Goal: Check status: Check status

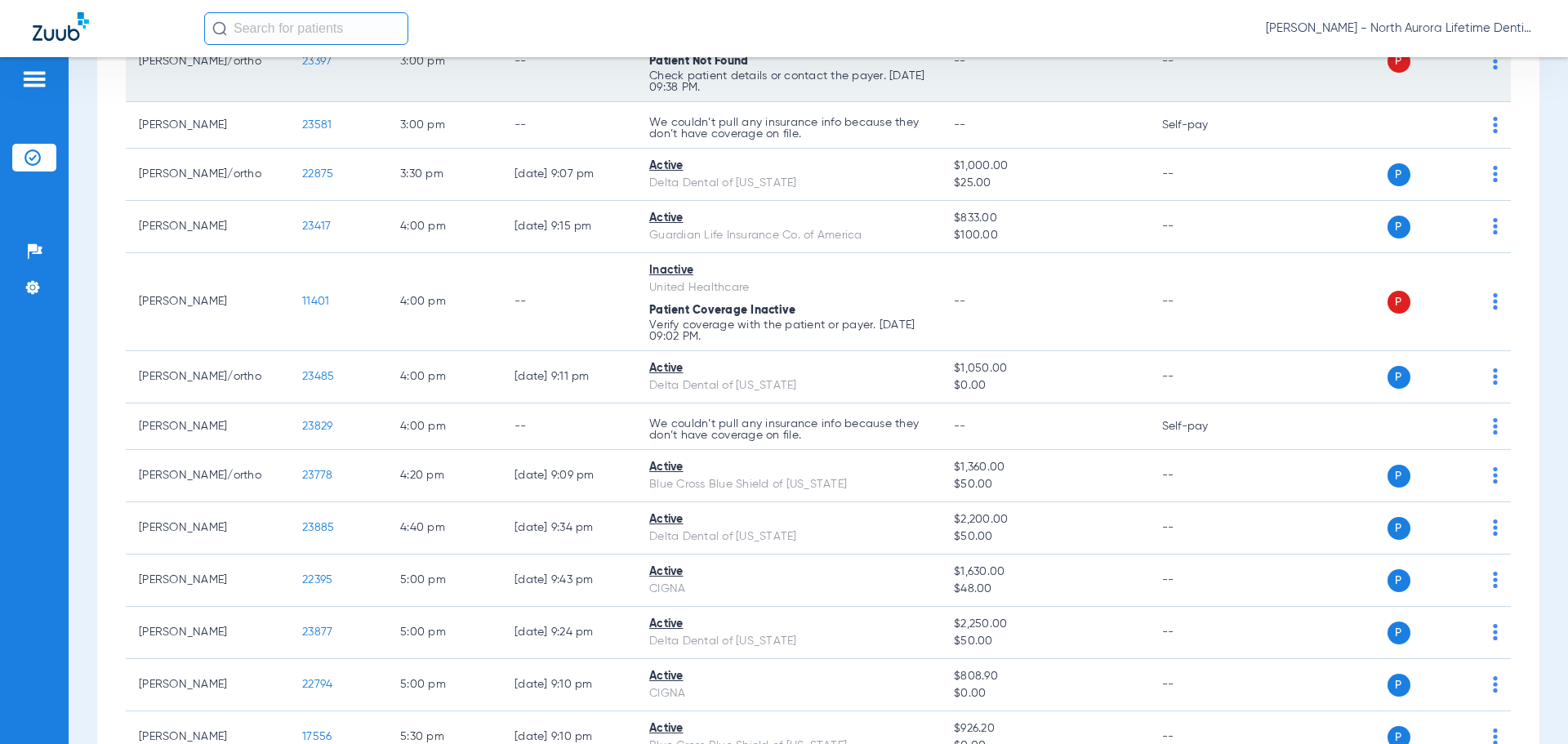
scroll to position [1514, 0]
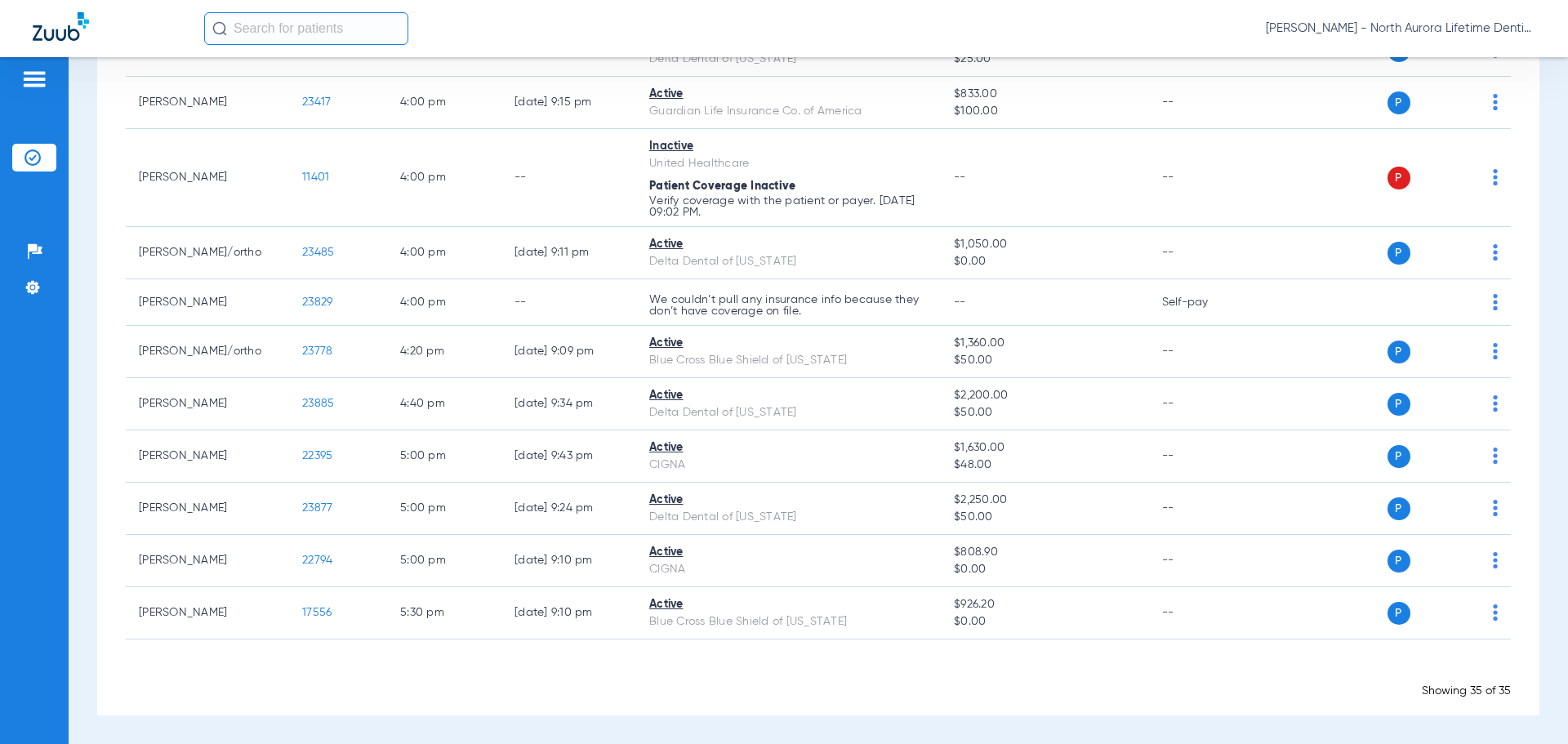
click at [1139, 694] on div "Showing 35 of 35" at bounding box center [818, 691] width 1385 height 17
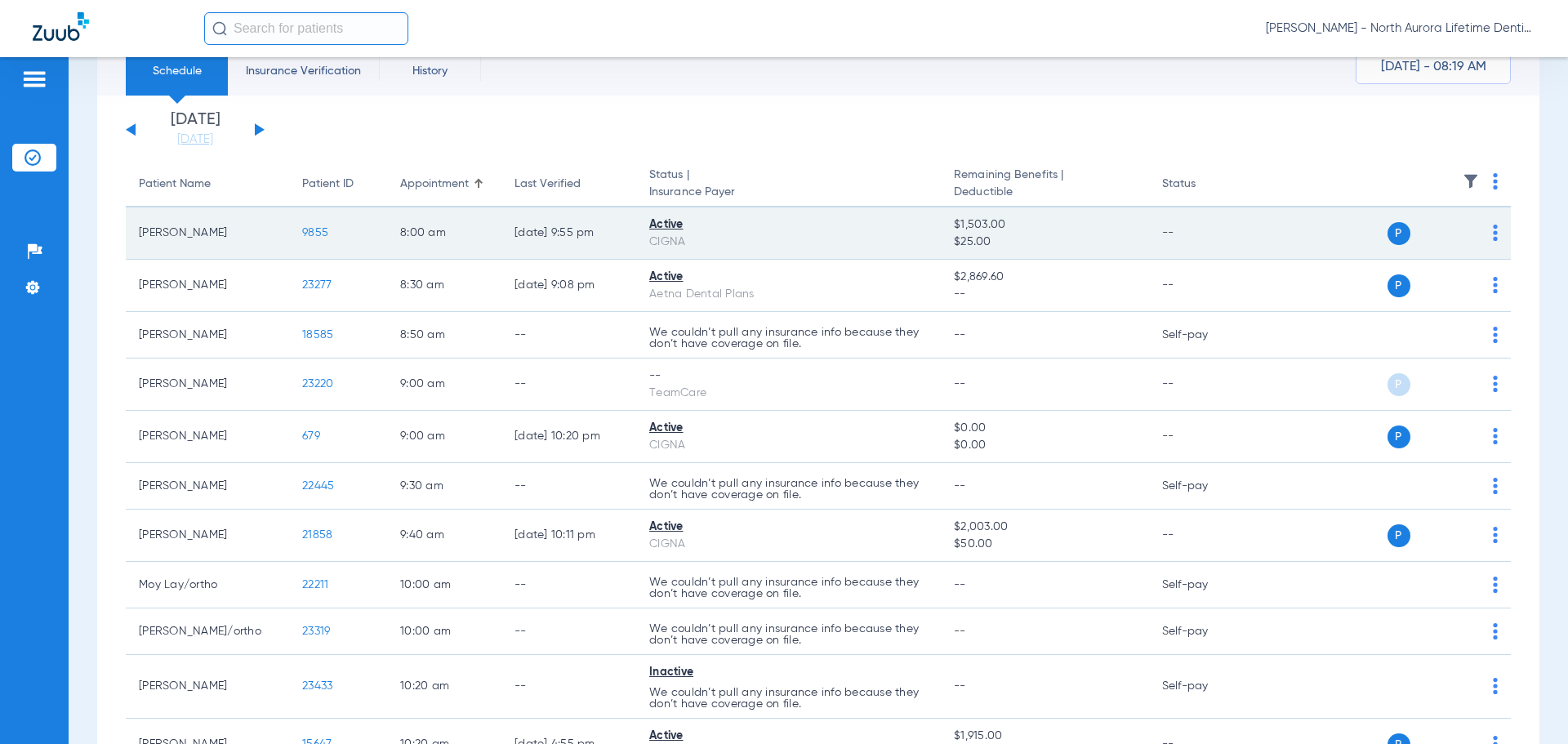
scroll to position [0, 0]
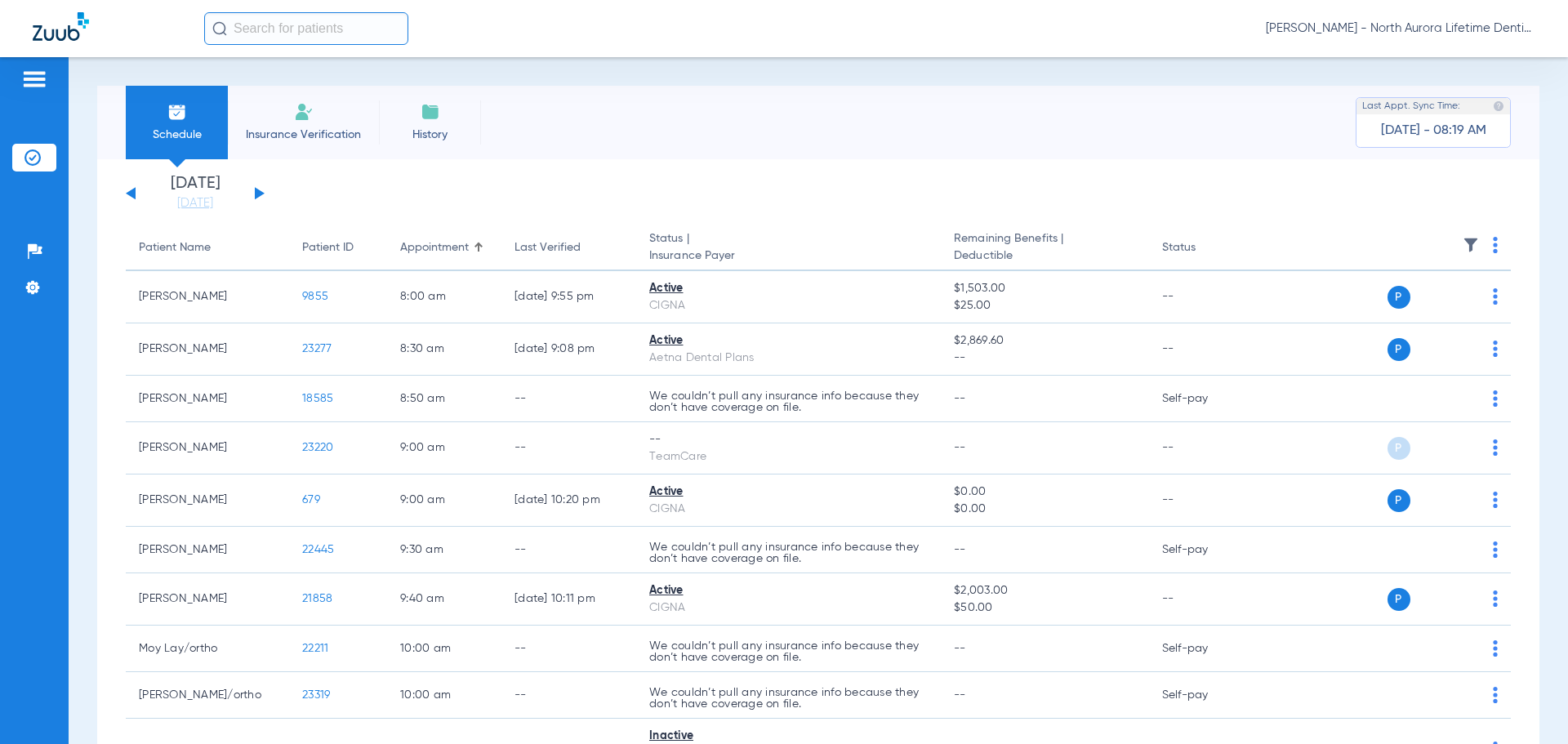
click at [259, 192] on button at bounding box center [260, 194] width 10 height 12
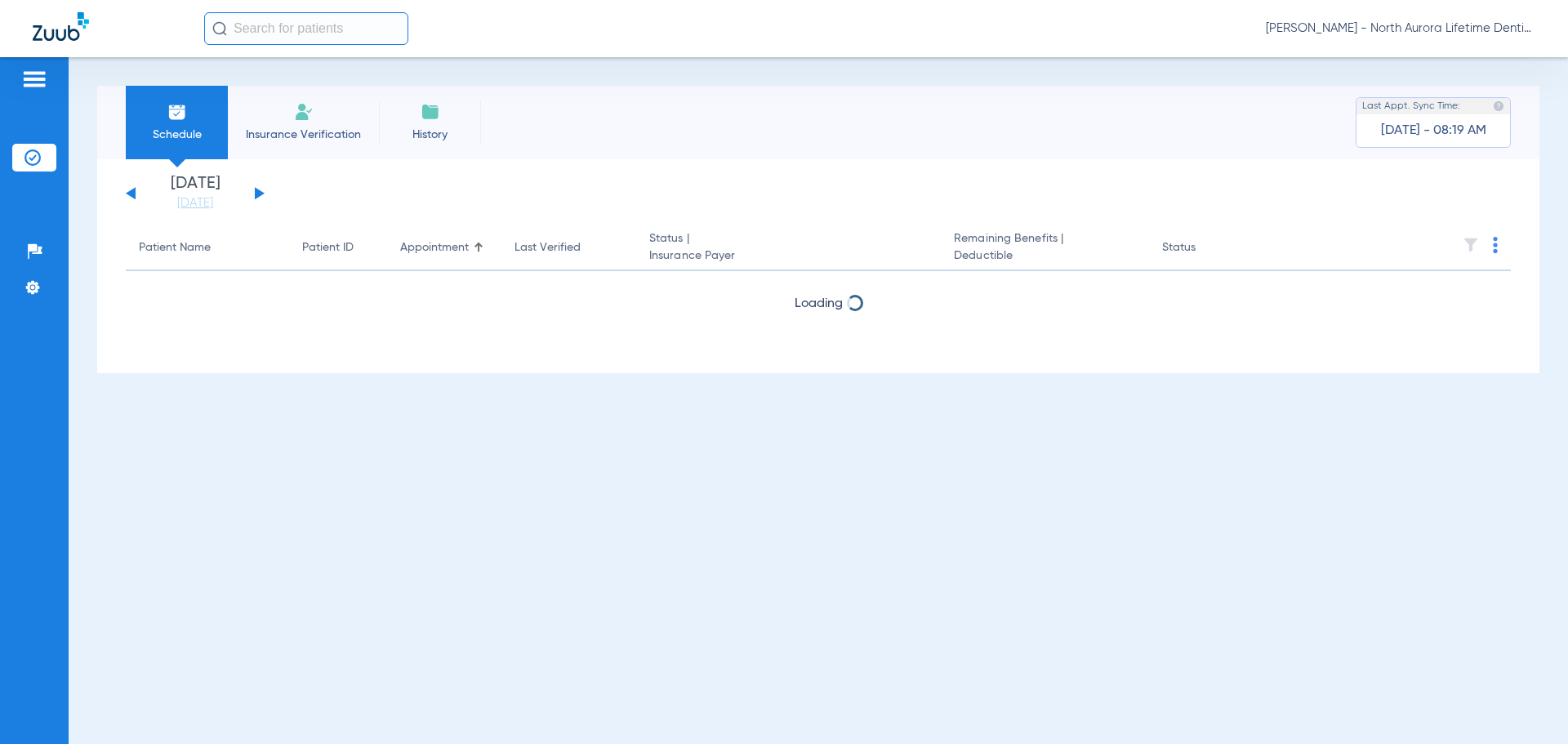
click at [259, 192] on button at bounding box center [260, 194] width 10 height 12
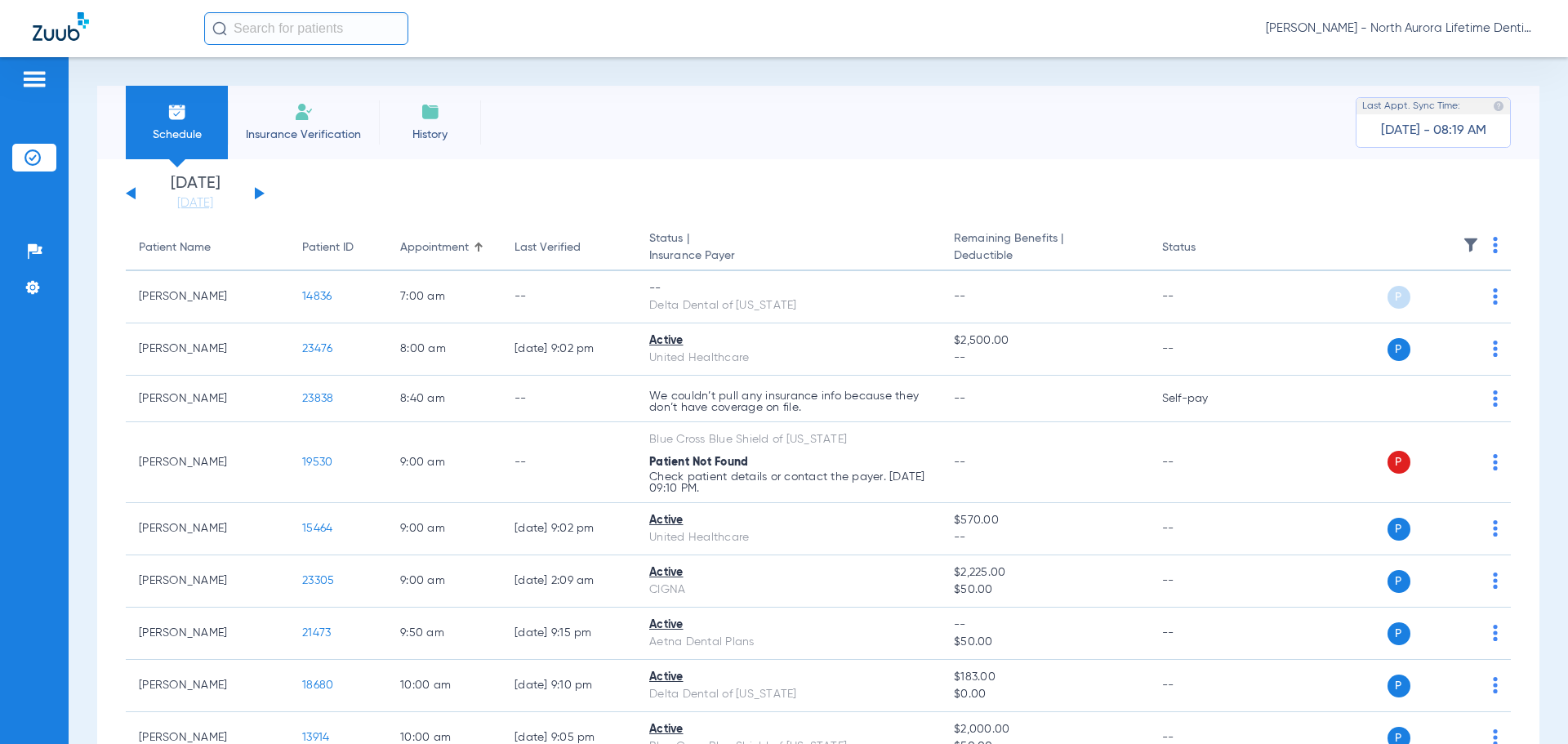
click at [259, 192] on button at bounding box center [260, 194] width 10 height 12
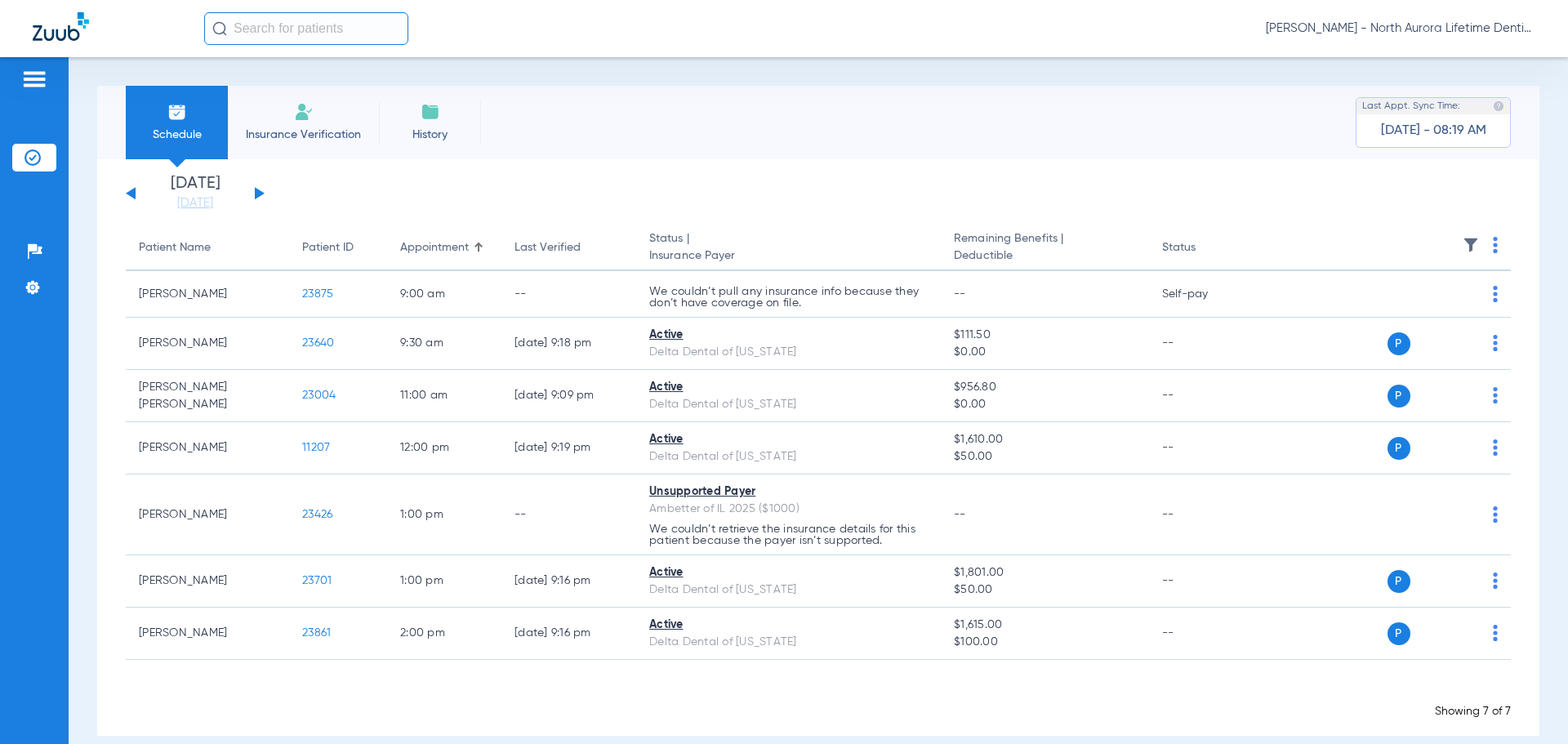
click at [259, 192] on button at bounding box center [260, 194] width 10 height 12
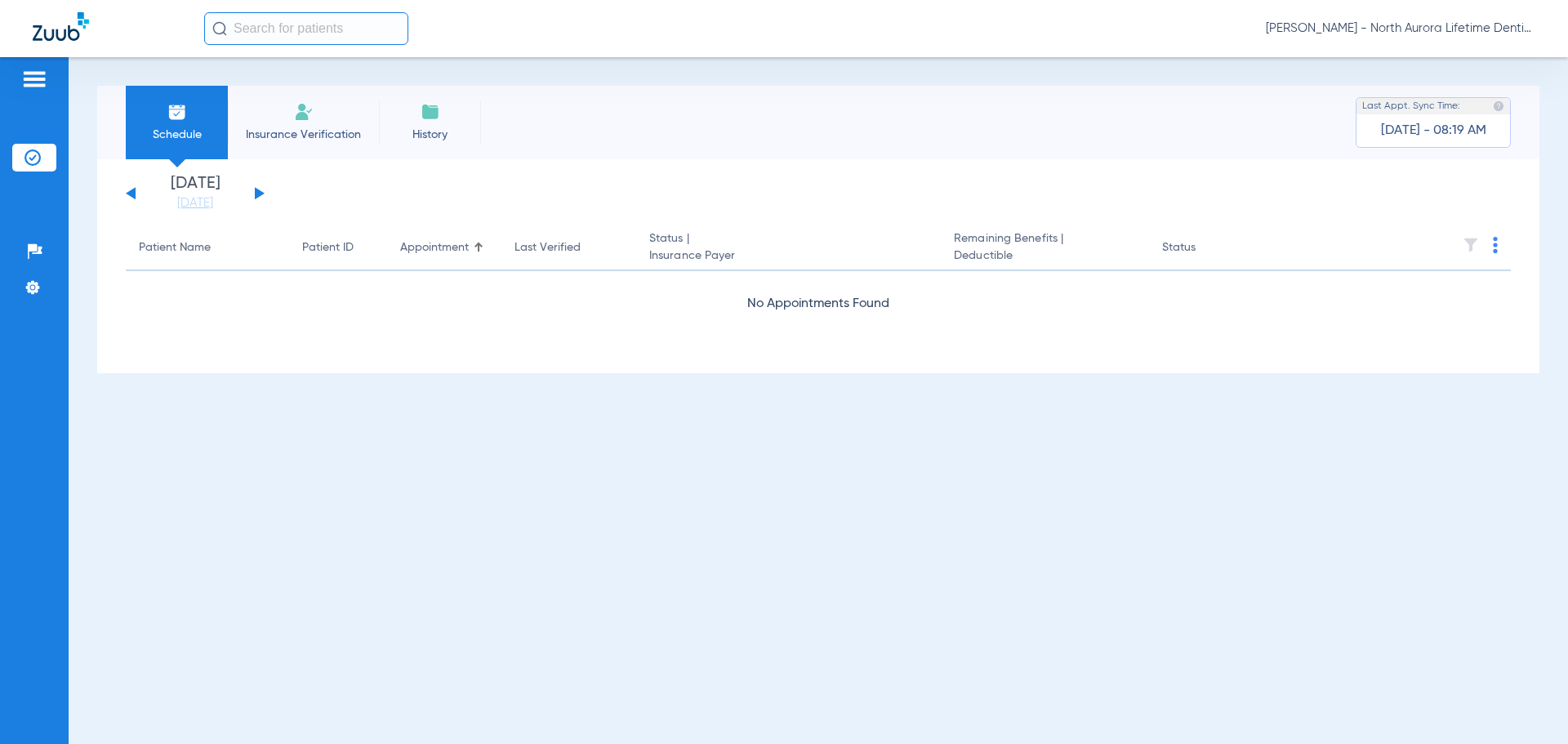
click at [259, 192] on button at bounding box center [260, 194] width 10 height 12
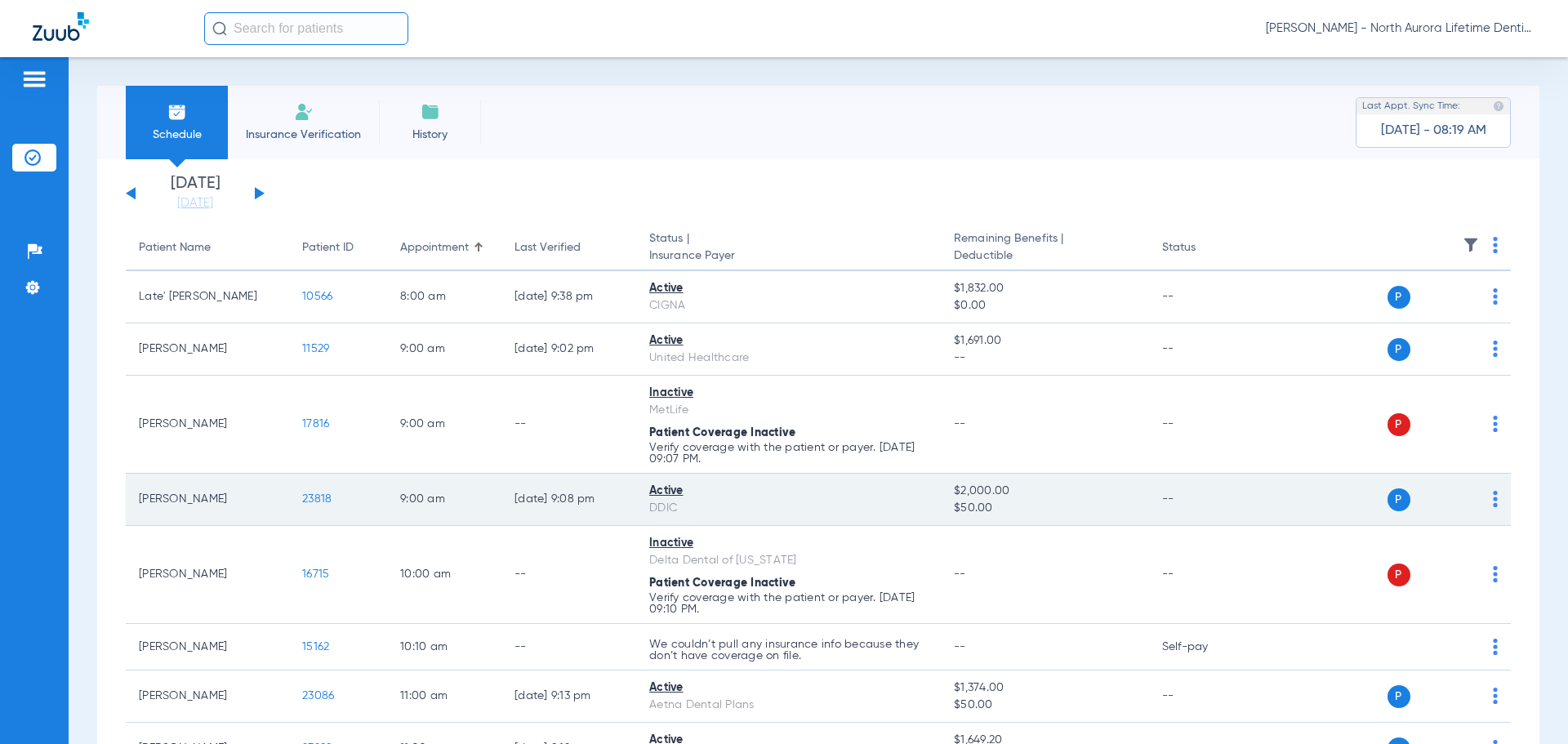
click at [320, 501] on span "23818" at bounding box center [316, 499] width 29 height 11
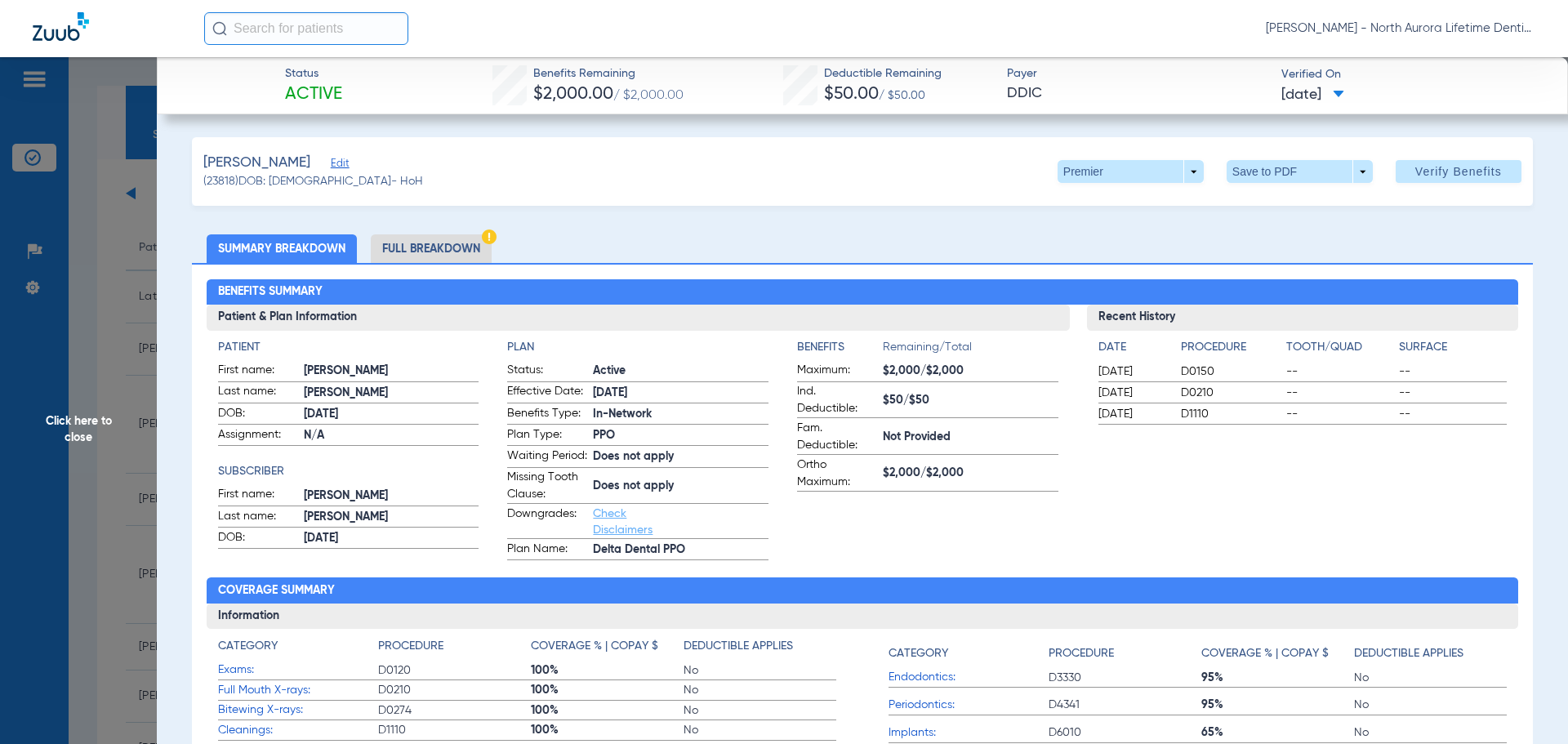
click at [433, 244] on li "Full Breakdown" at bounding box center [430, 248] width 121 height 28
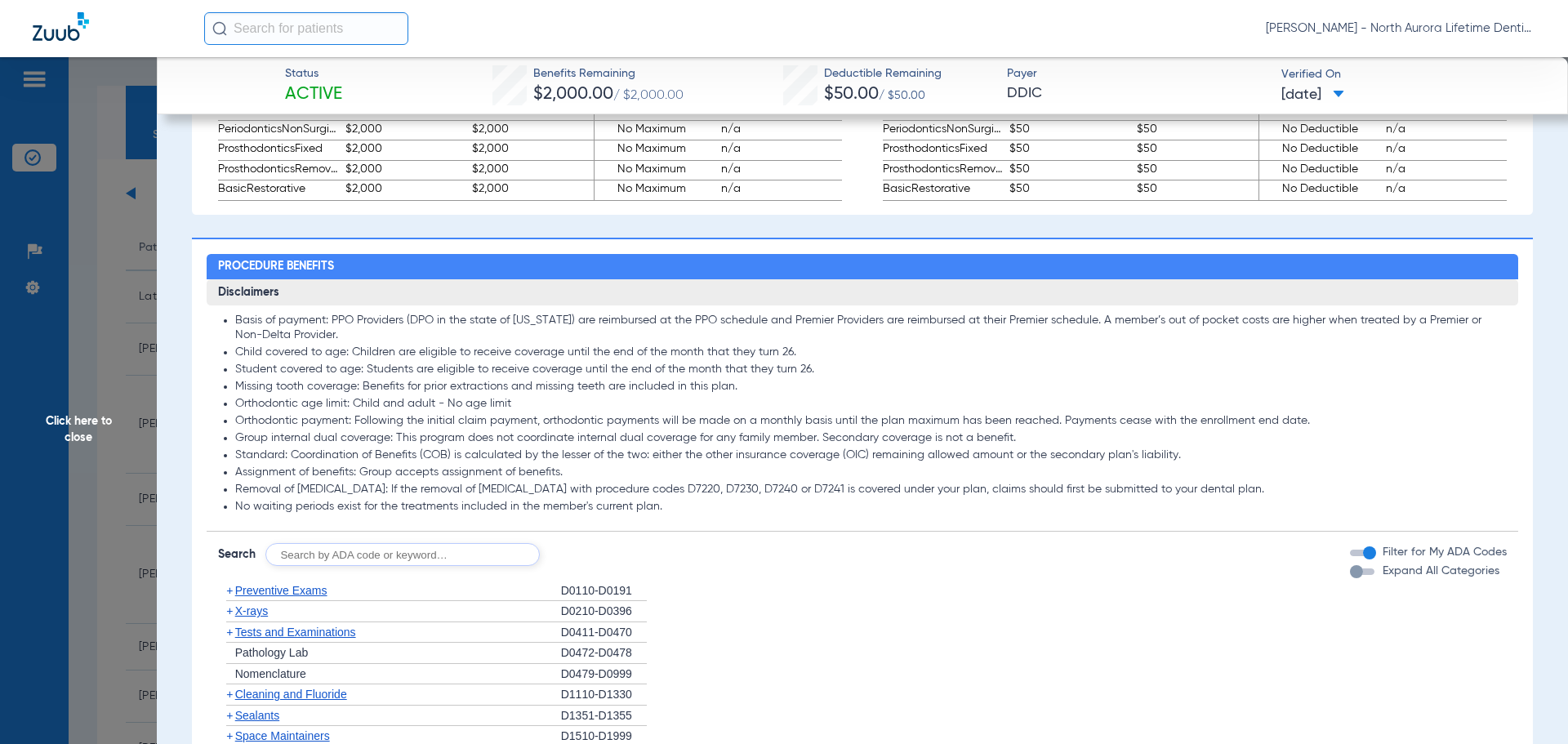
scroll to position [1144, 0]
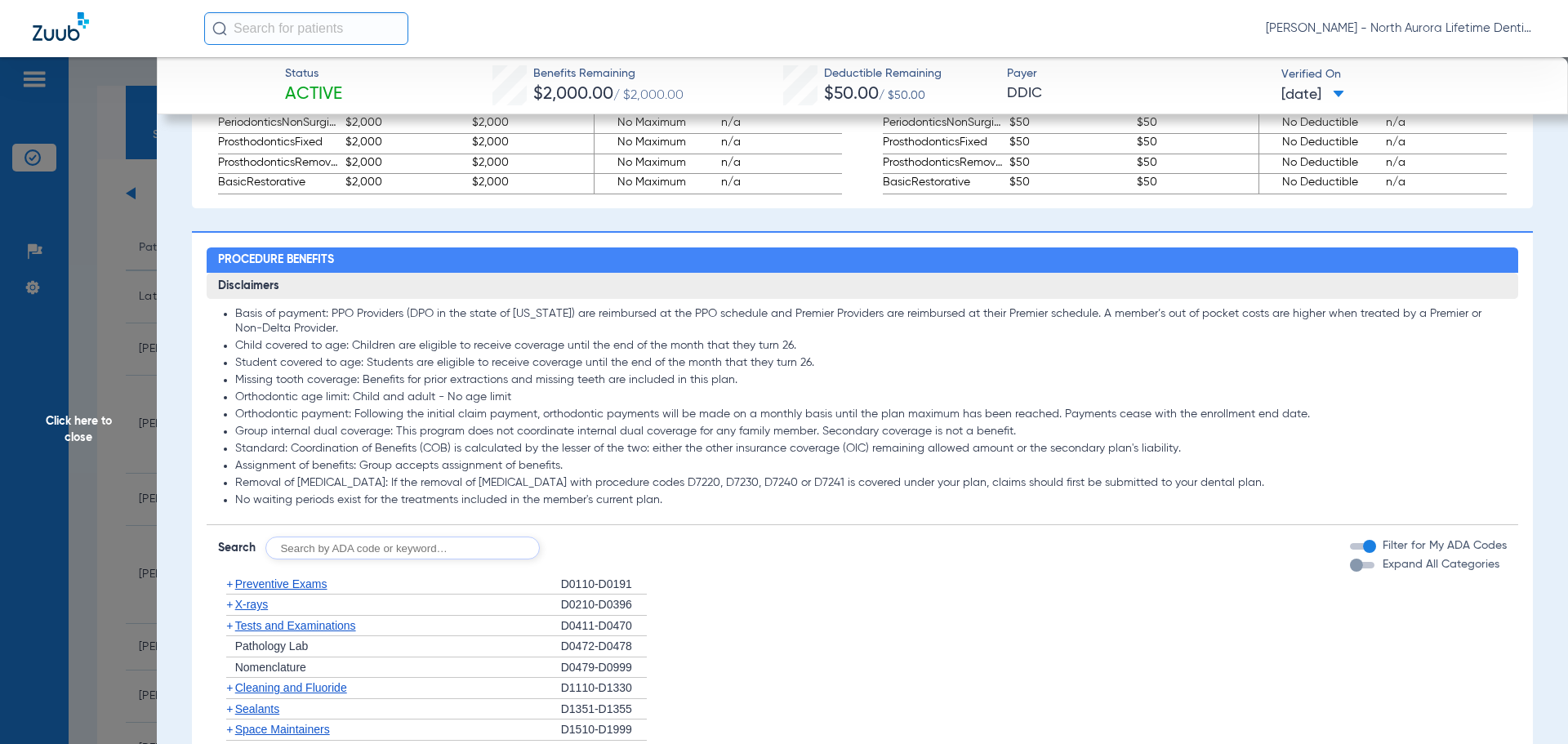
click at [1350, 572] on div "button" at bounding box center [1356, 565] width 13 height 13
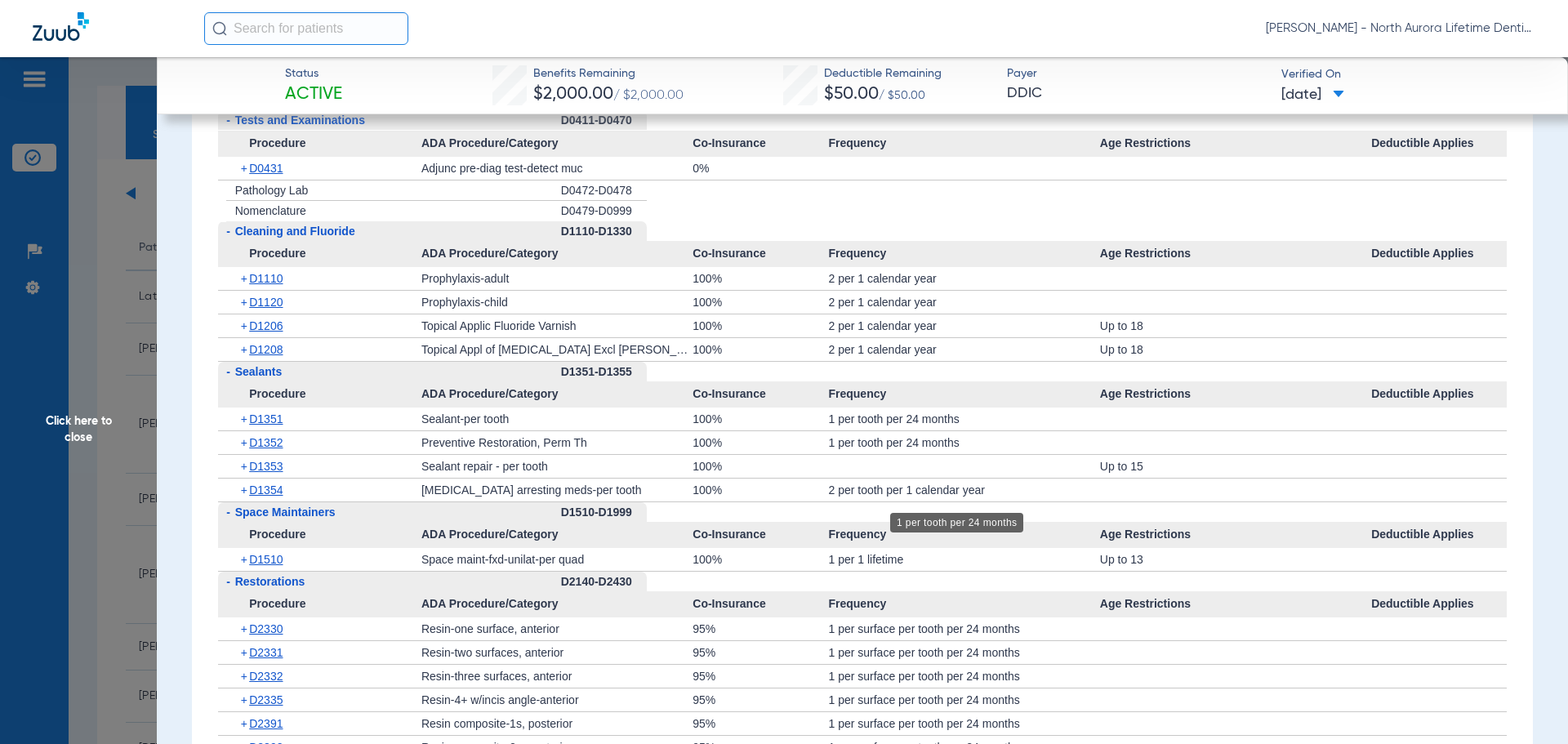
scroll to position [1961, 0]
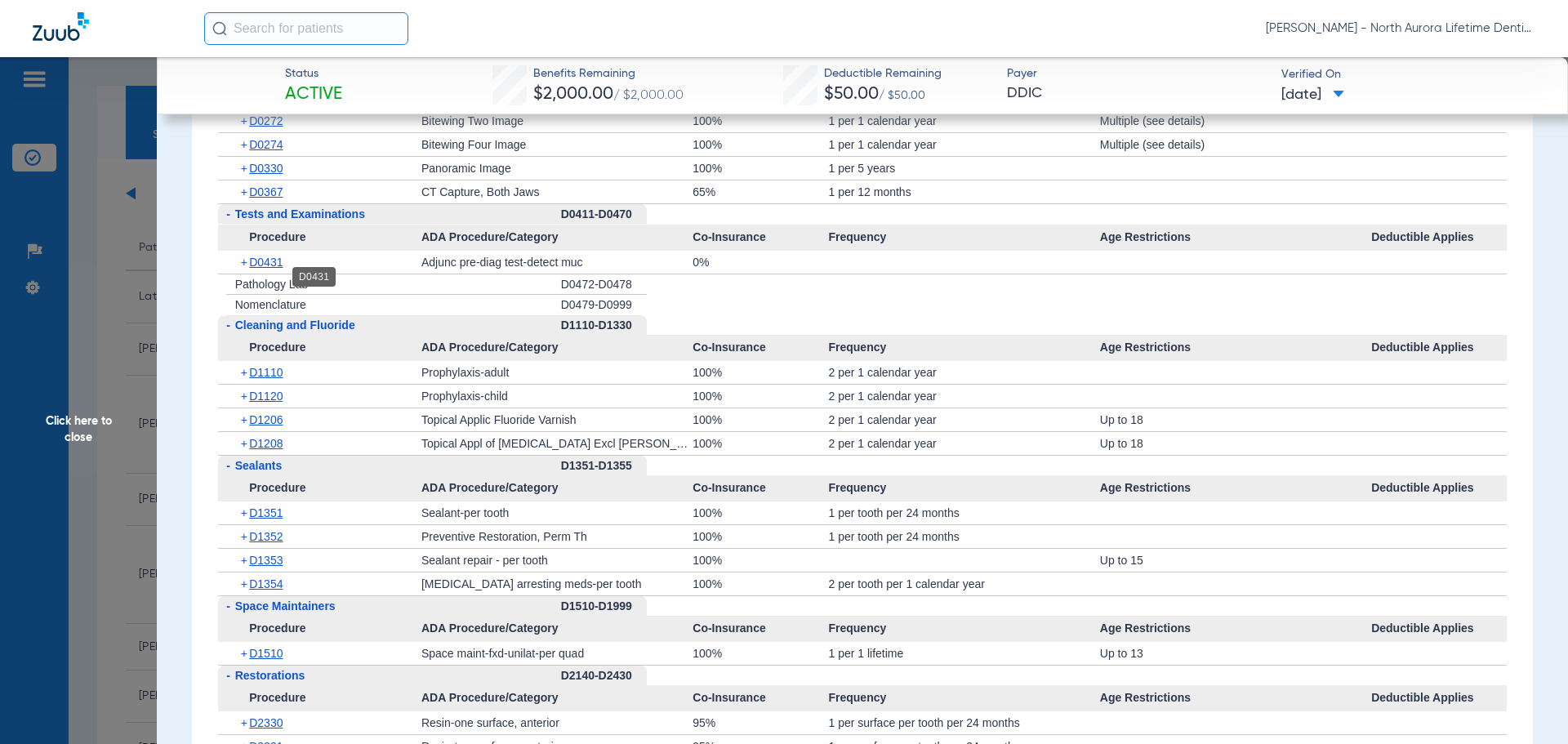
click at [265, 269] on span "D0431" at bounding box center [266, 262] width 33 height 13
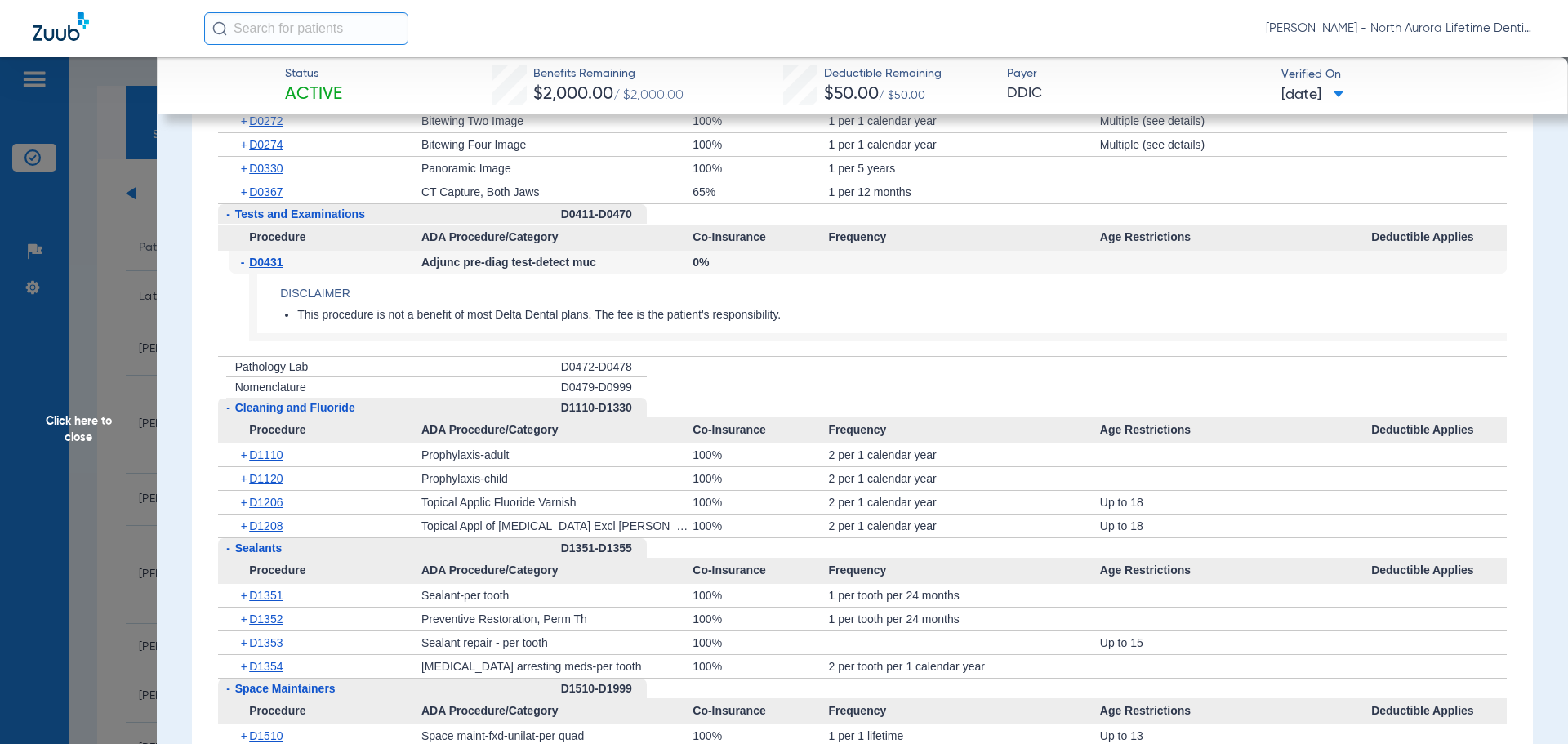
click at [265, 269] on span "D0431" at bounding box center [266, 262] width 33 height 13
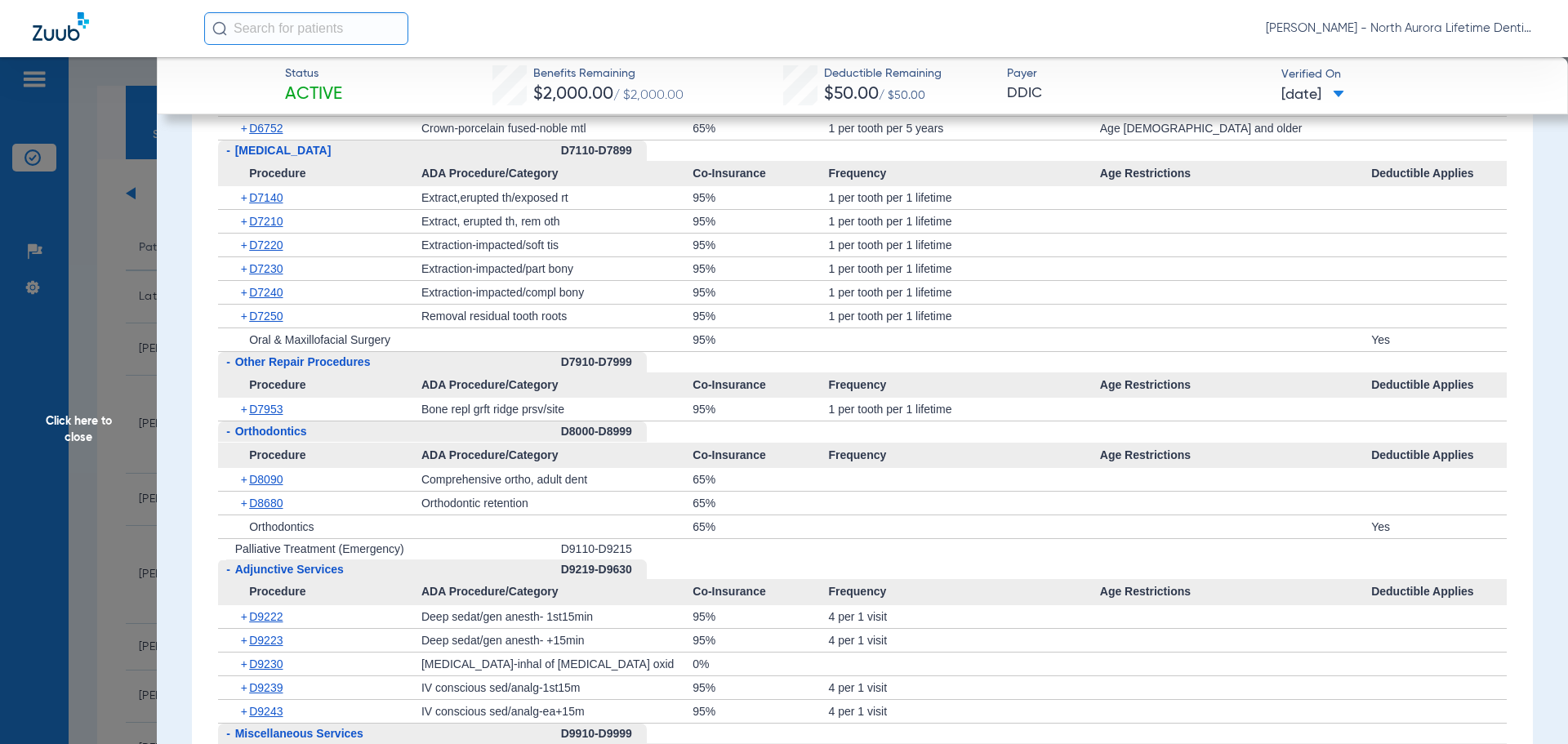
scroll to position [4494, 0]
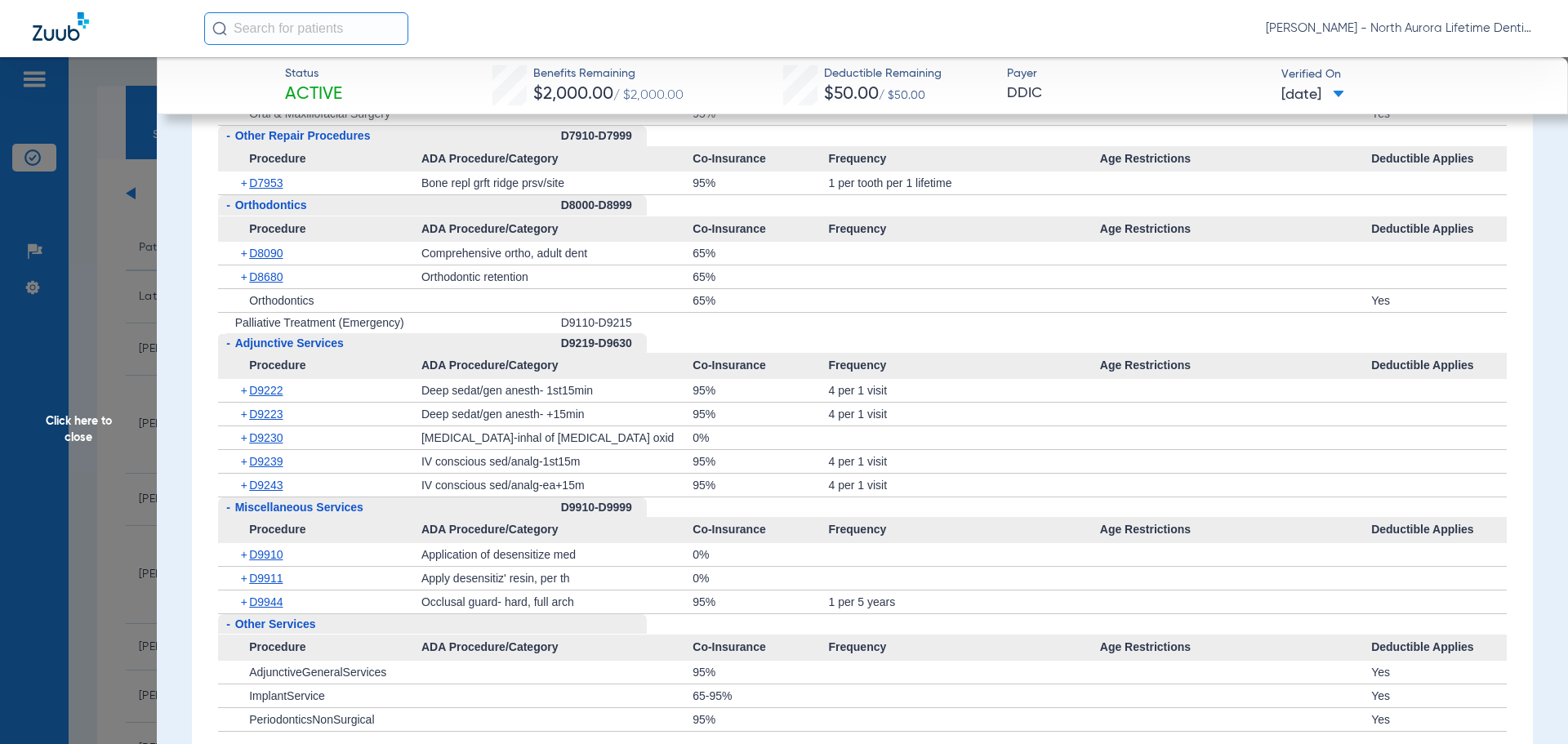
click at [77, 438] on span "Click here to close" at bounding box center [78, 429] width 157 height 744
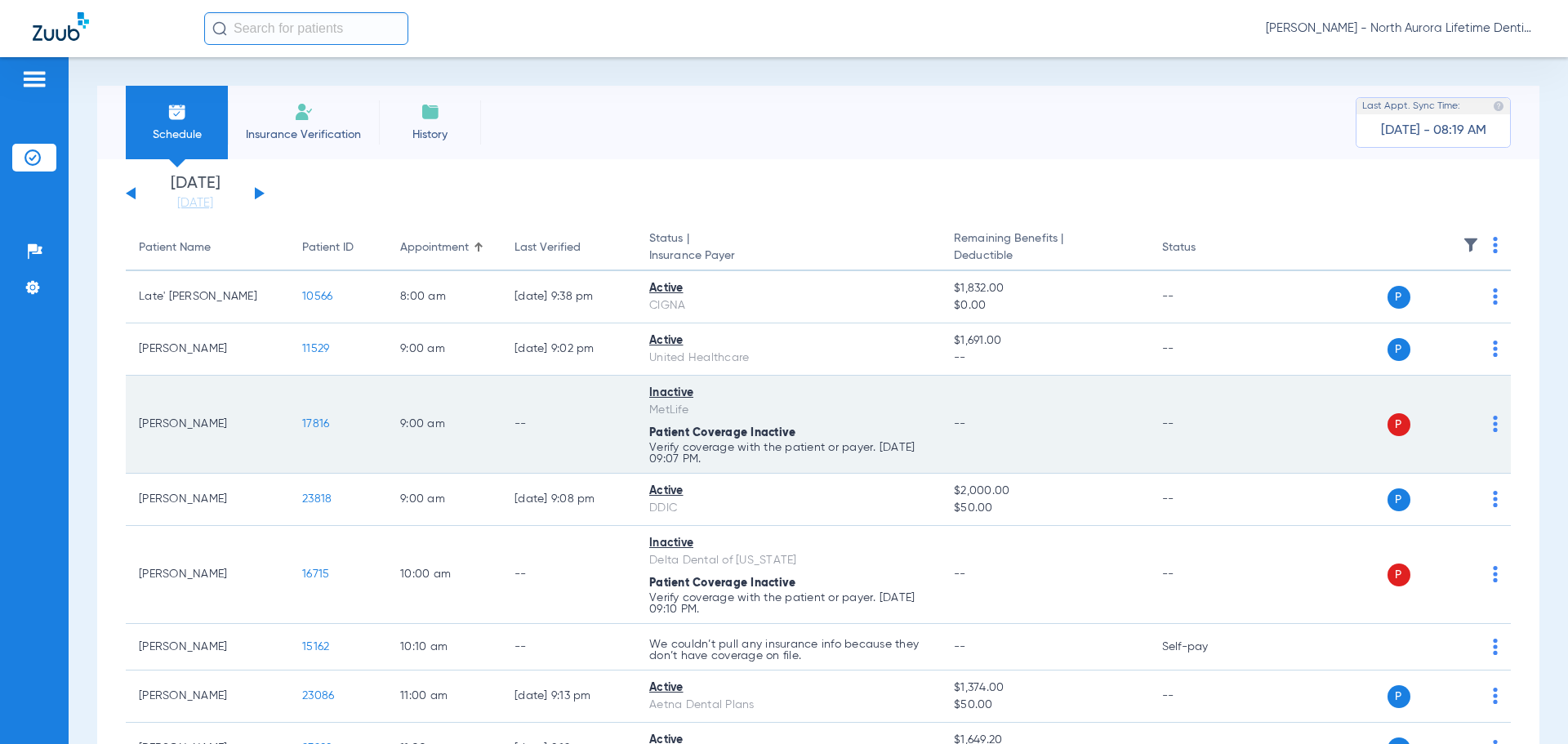
click at [313, 424] on span "17816" at bounding box center [315, 424] width 27 height 11
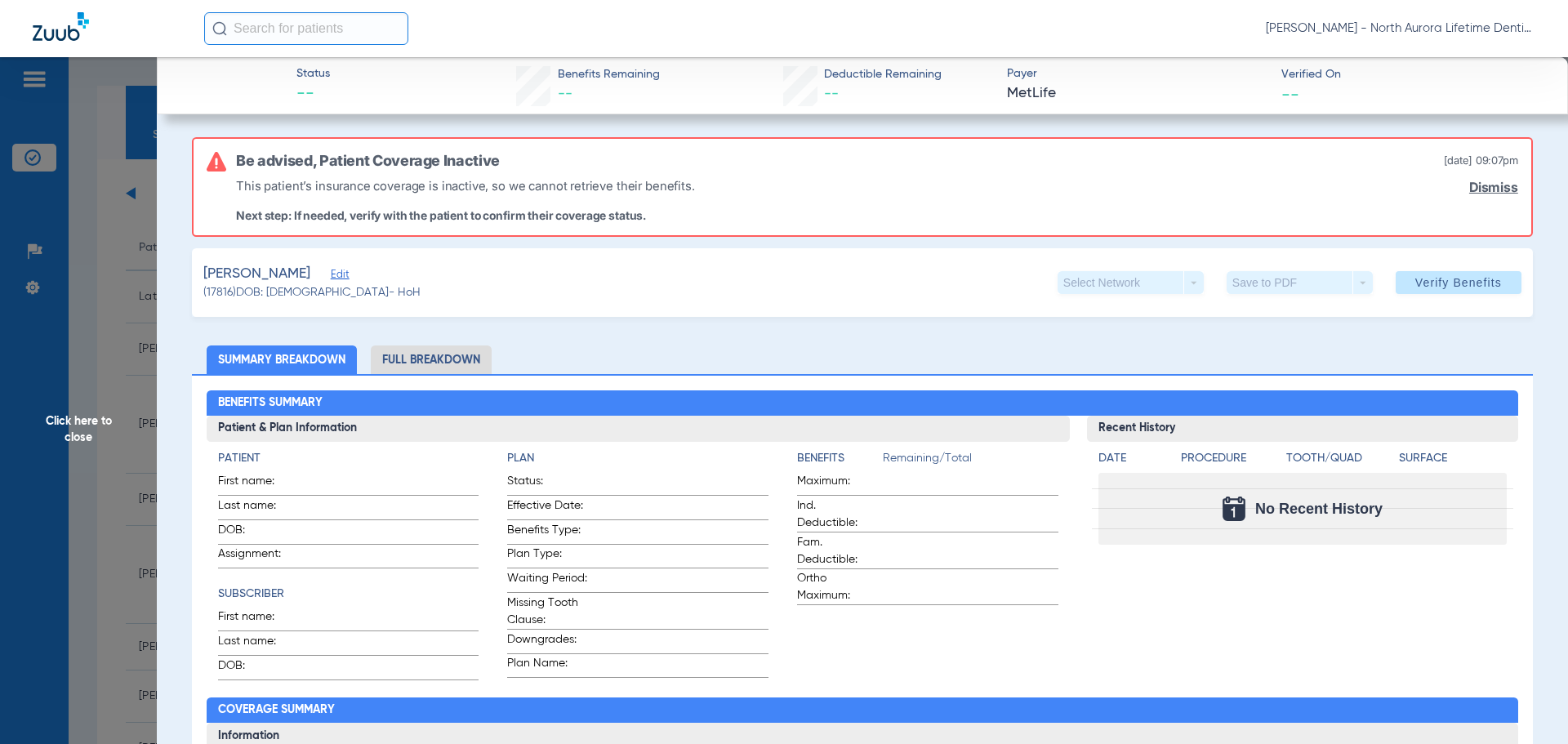
click at [70, 431] on span "Click here to close" at bounding box center [78, 429] width 157 height 744
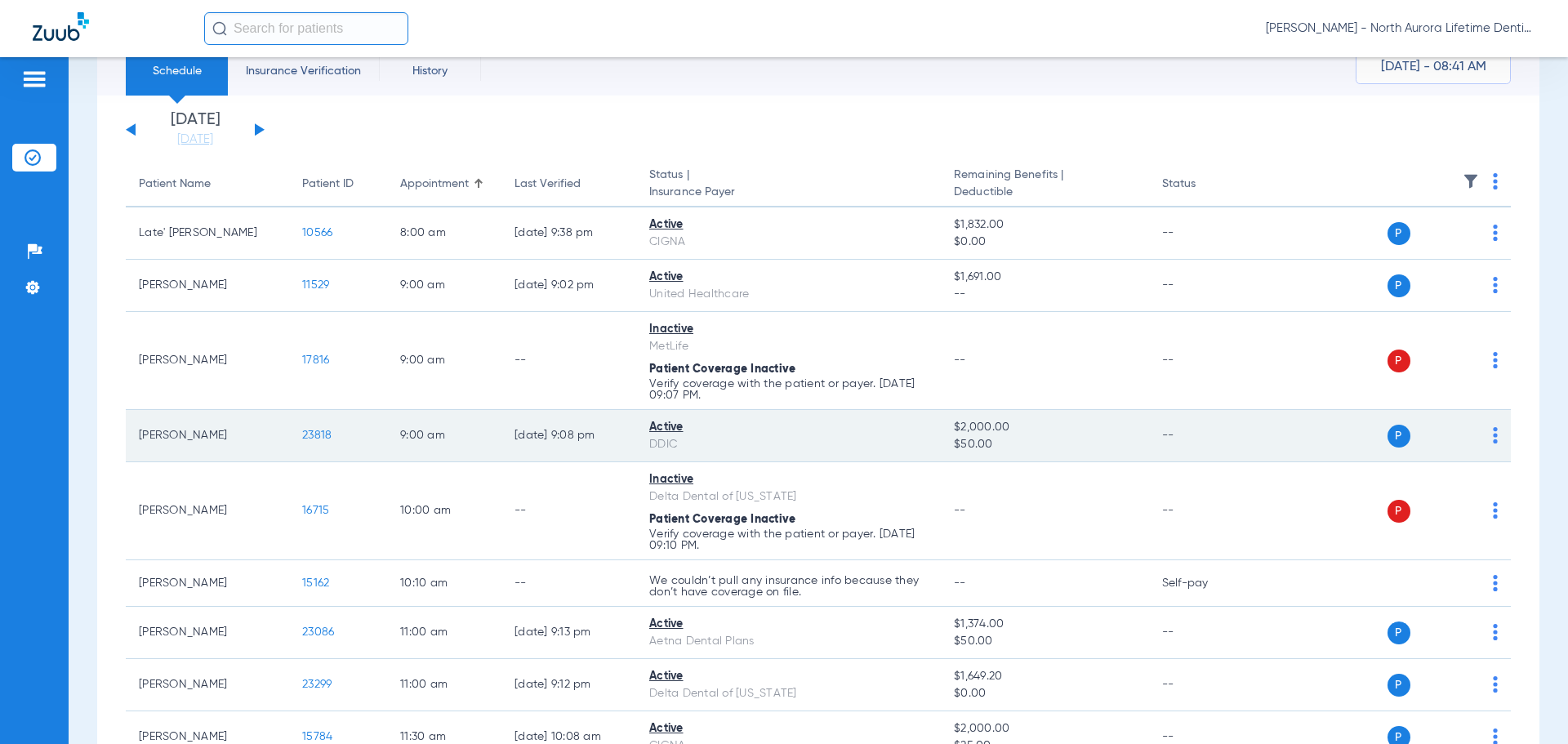
scroll to position [164, 0]
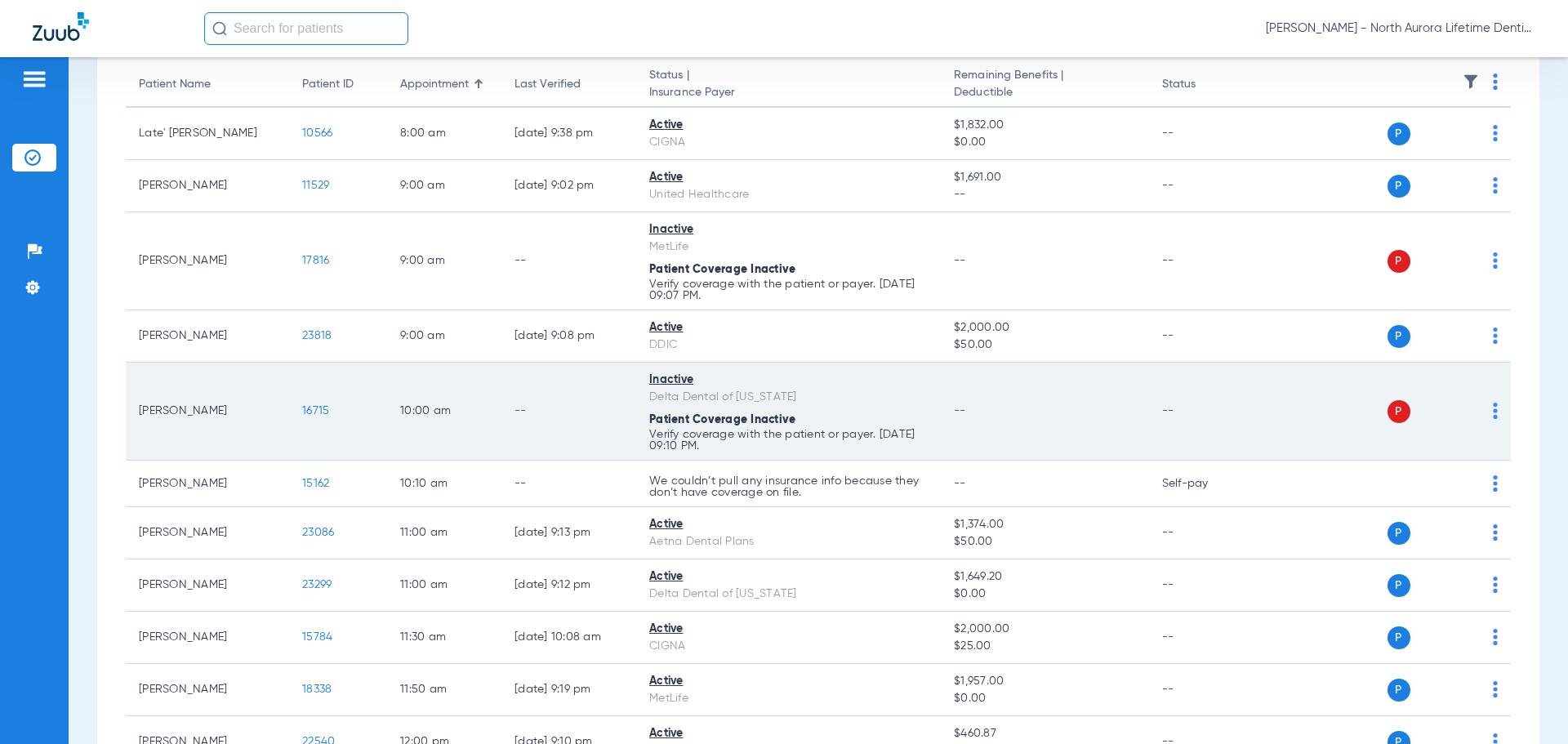
click at [318, 409] on span "16715" at bounding box center [315, 410] width 27 height 11
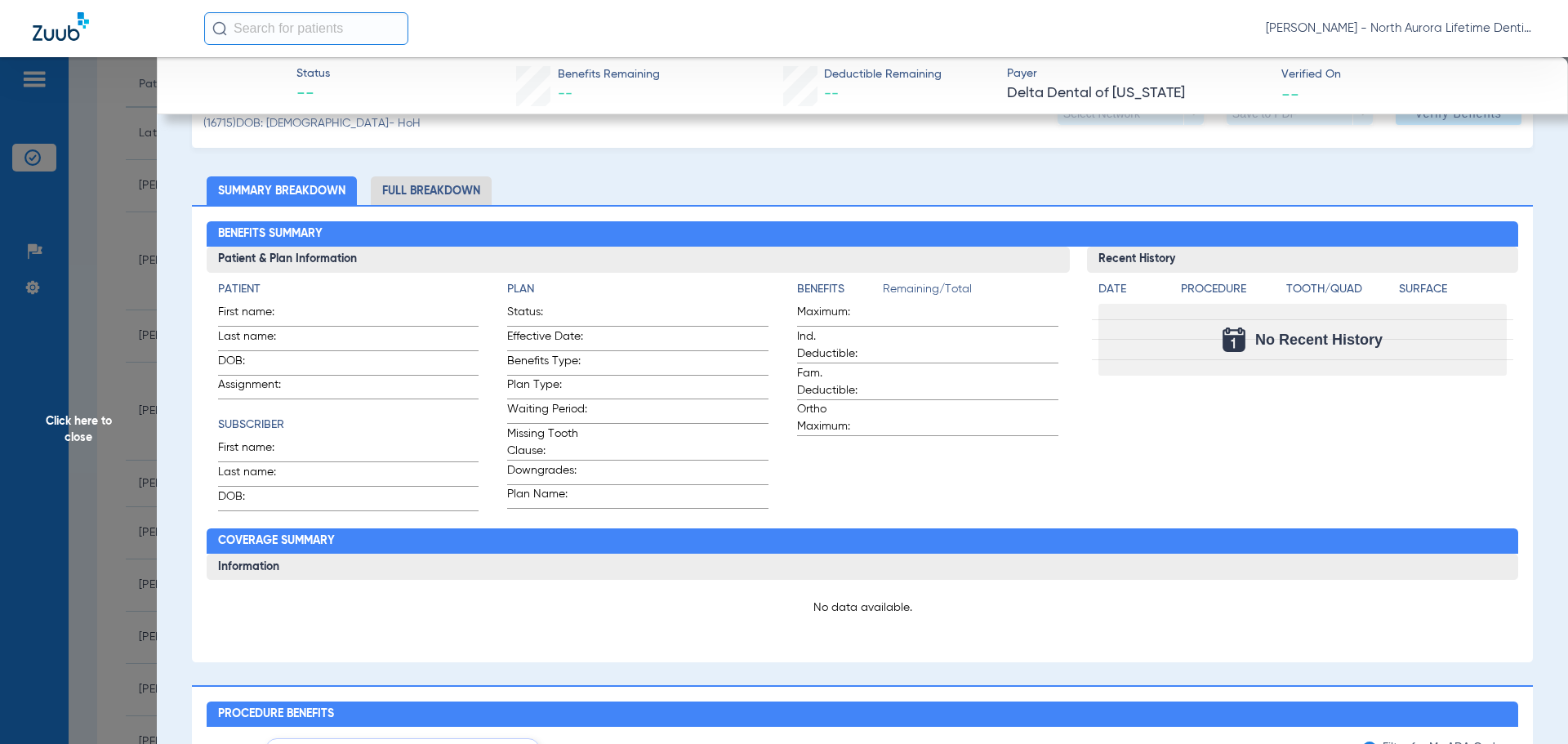
scroll to position [82, 0]
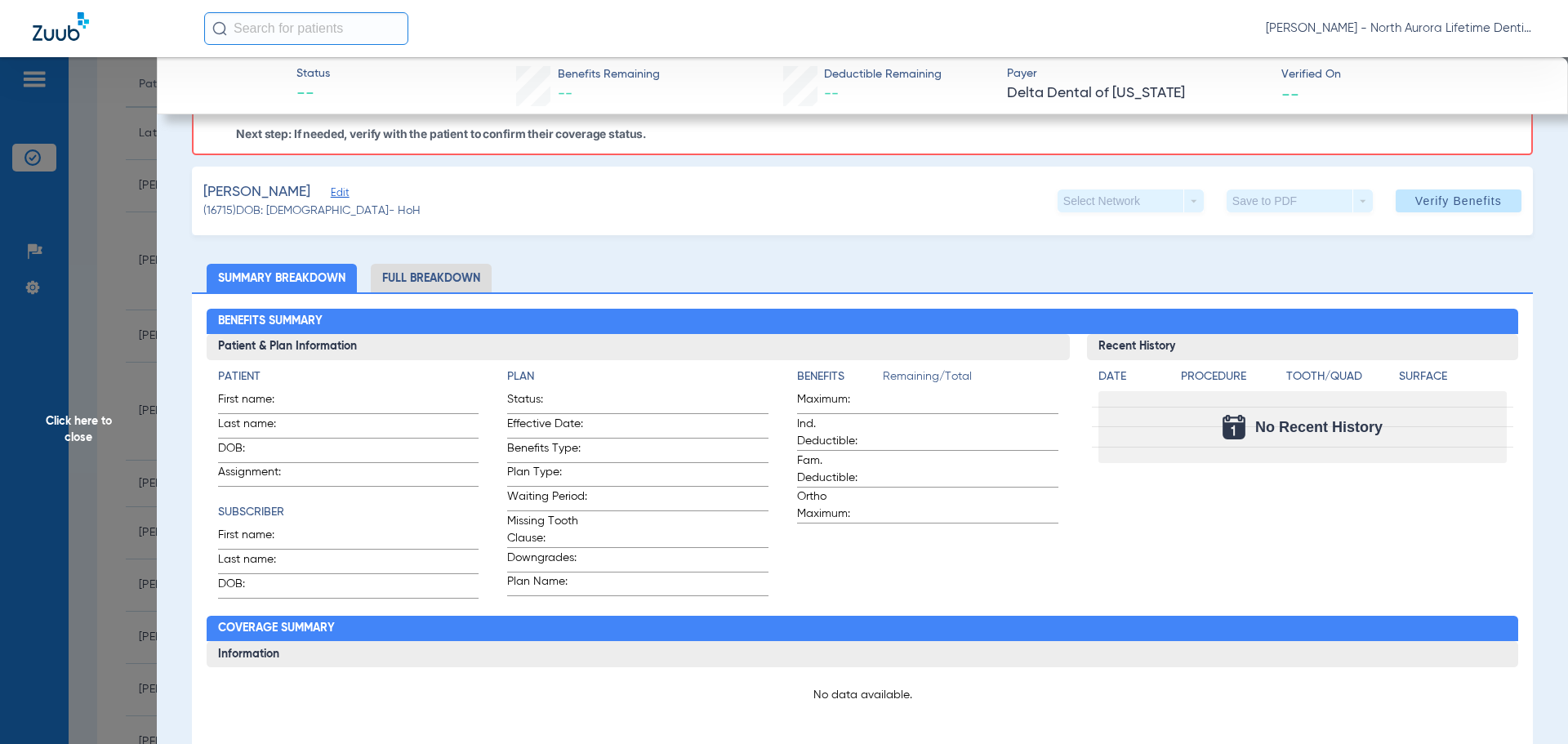
click at [424, 284] on li "Full Breakdown" at bounding box center [430, 278] width 121 height 28
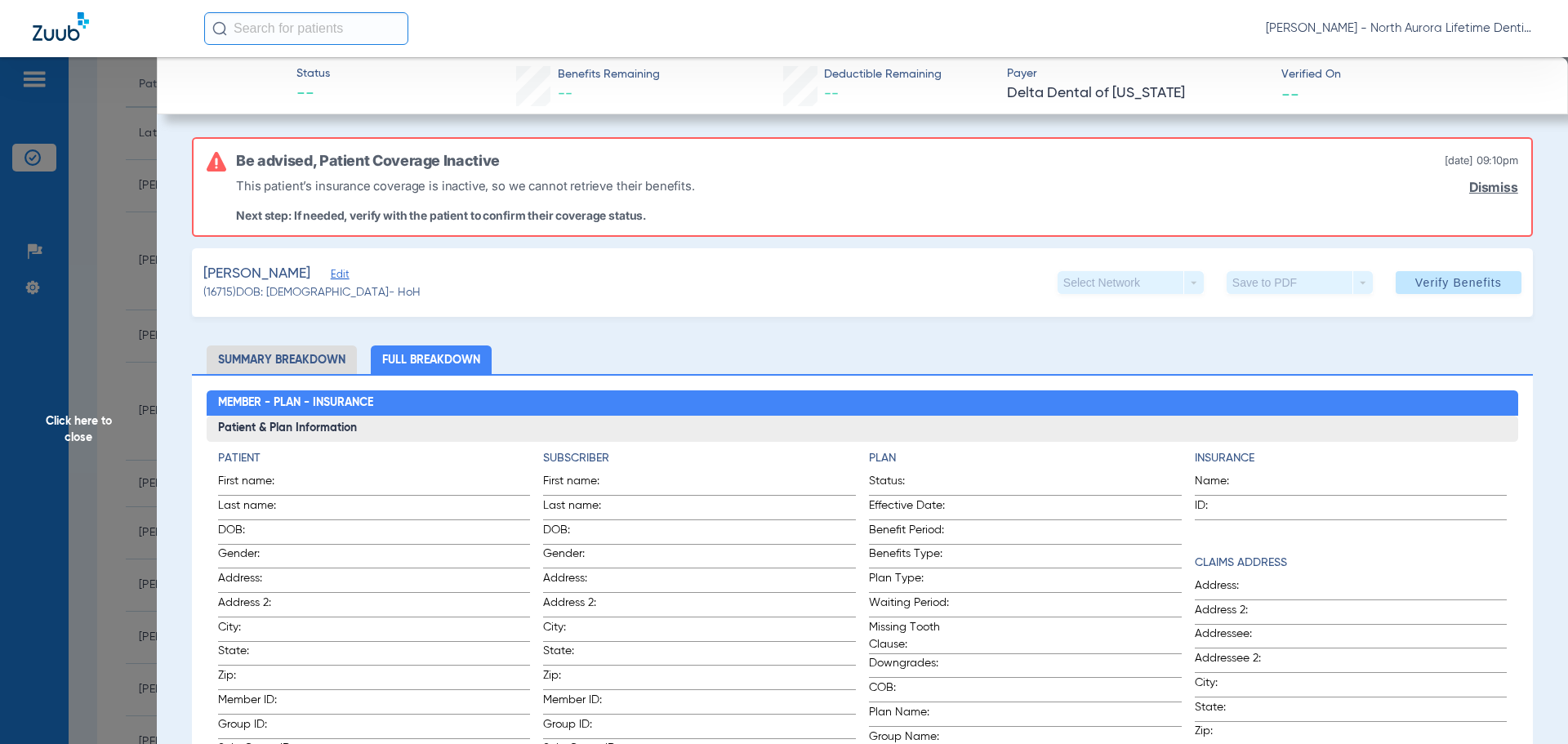
click at [76, 430] on span "Click here to close" at bounding box center [78, 429] width 157 height 744
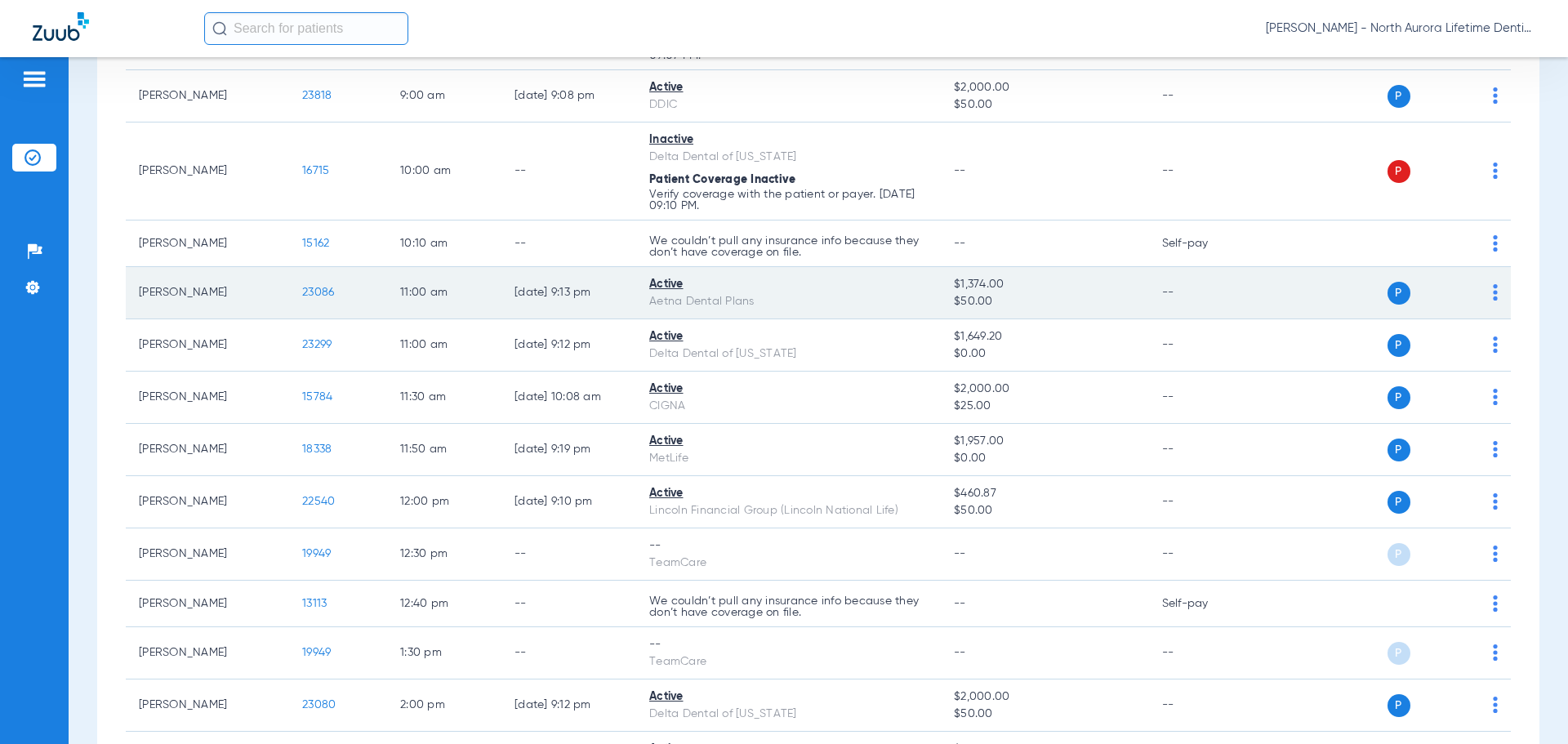
scroll to position [409, 0]
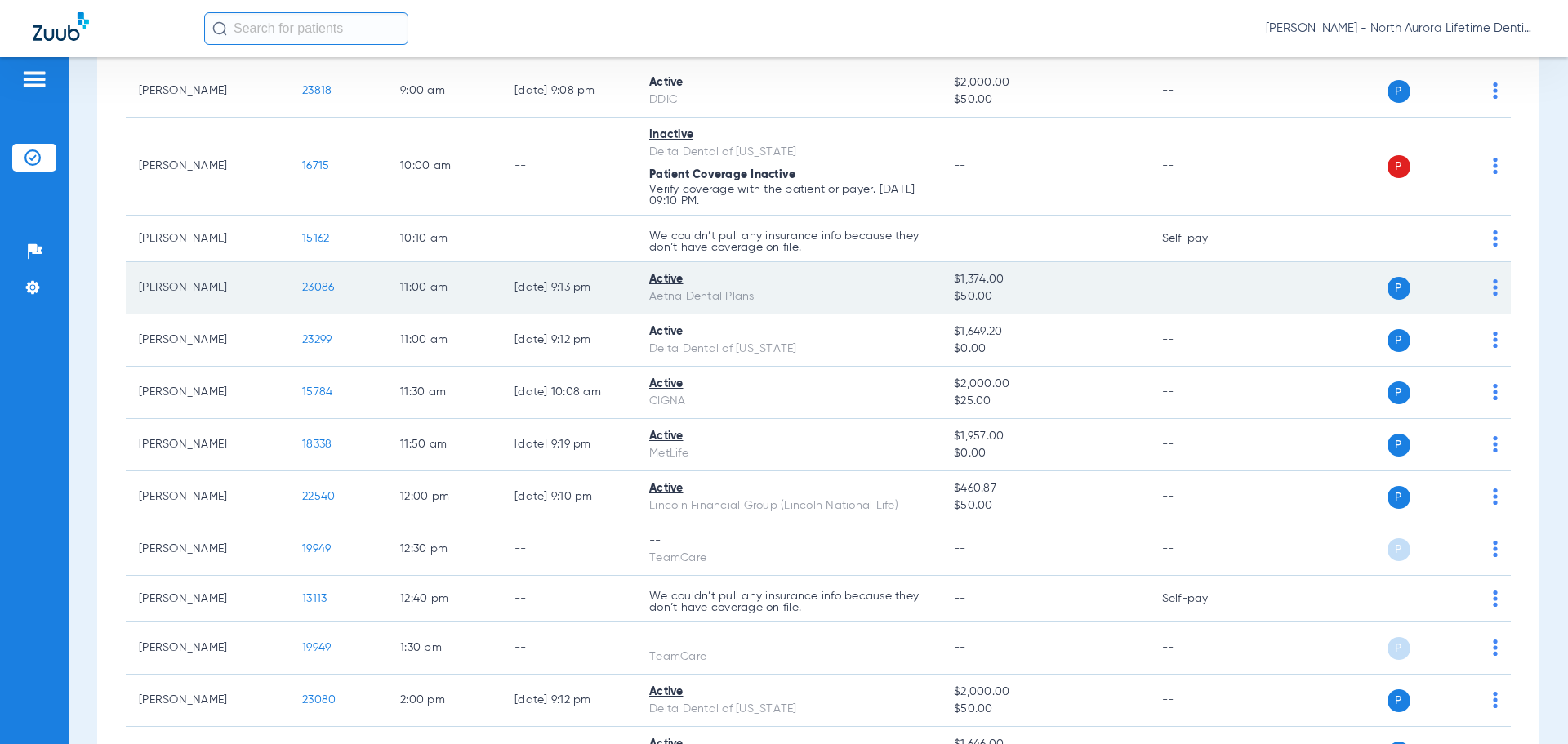
click at [321, 290] on span "23086" at bounding box center [318, 287] width 32 height 11
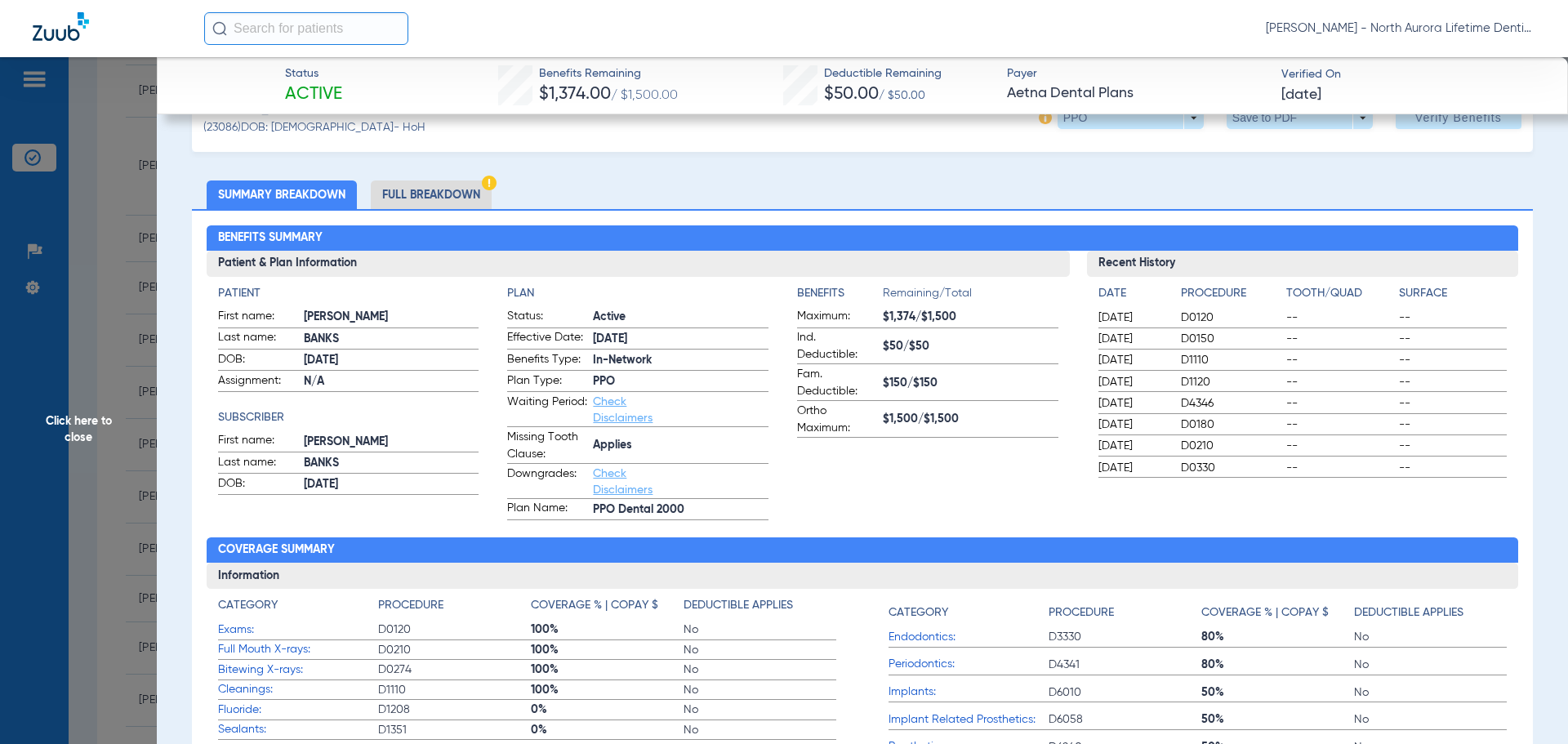
scroll to position [82, 0]
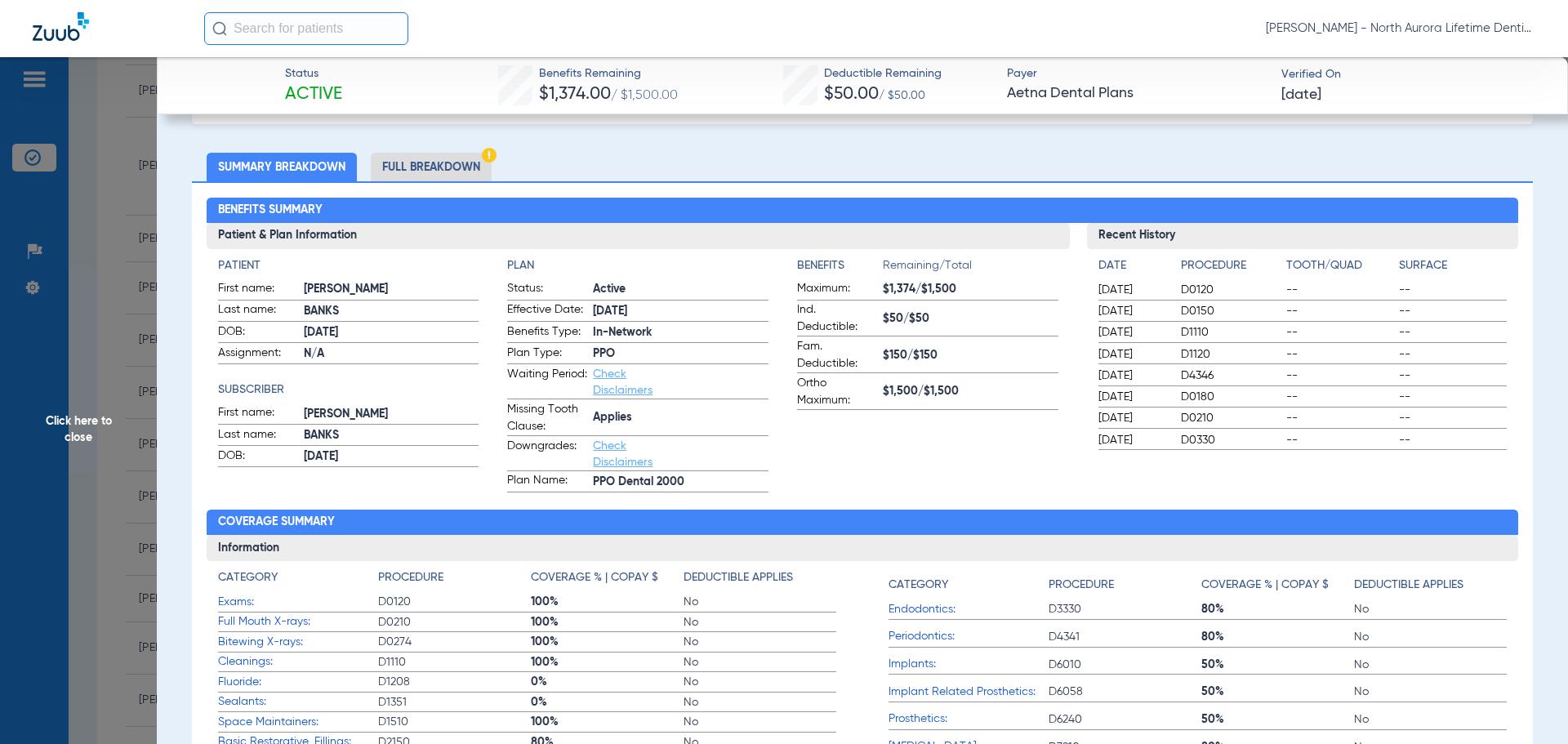
click at [414, 164] on li "Full Breakdown" at bounding box center [430, 167] width 121 height 28
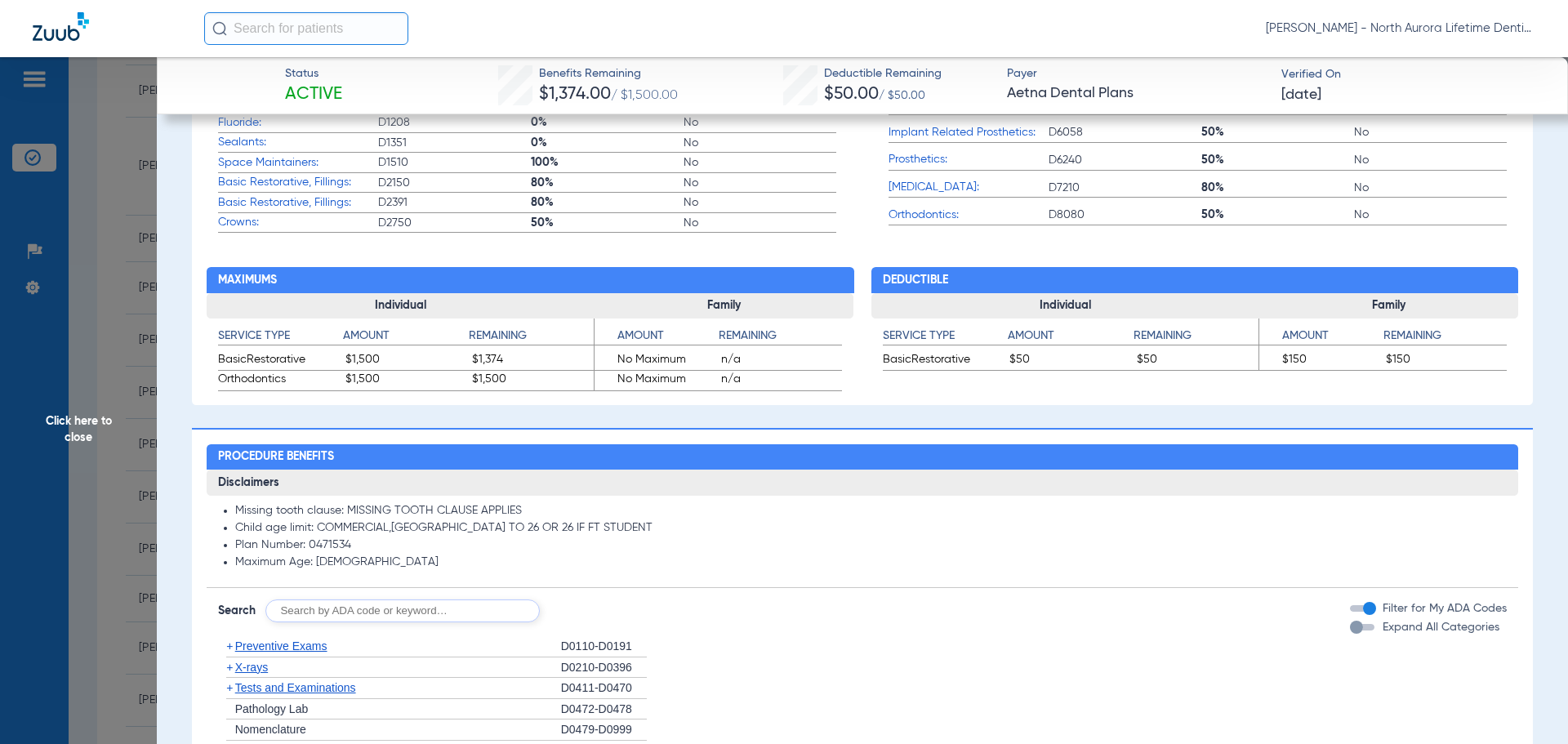
scroll to position [817, 0]
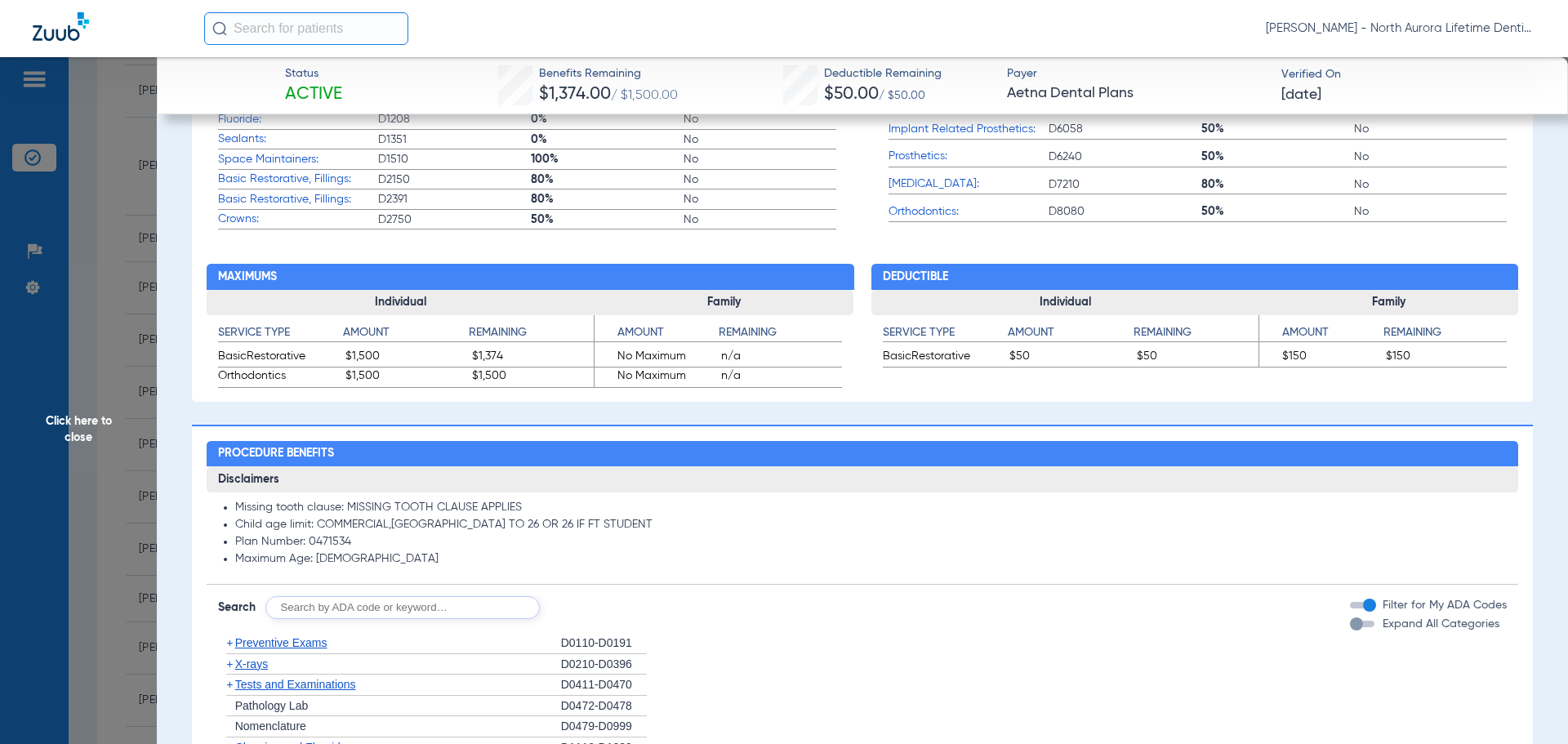
click at [1350, 629] on div "button" at bounding box center [1356, 624] width 13 height 13
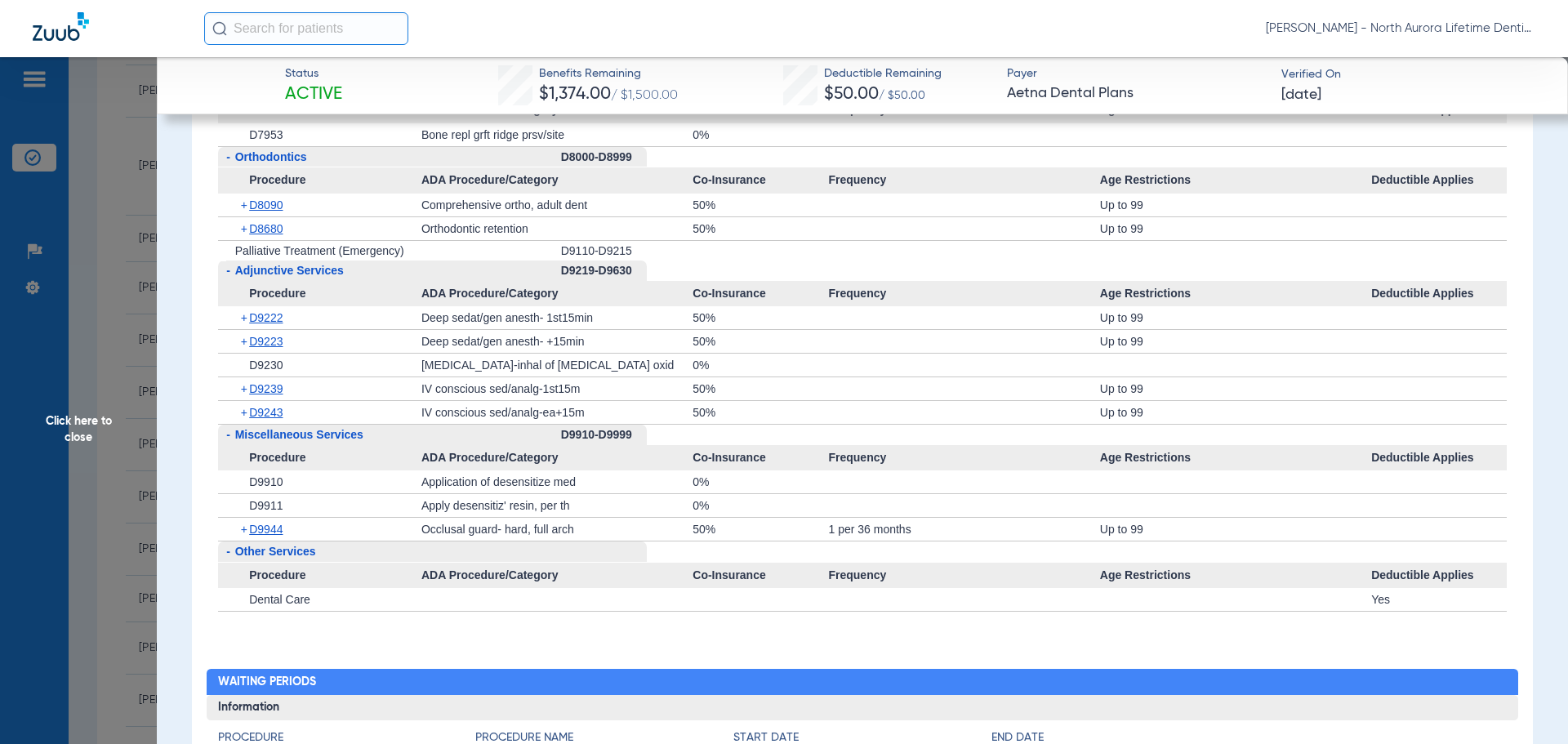
scroll to position [4004, 0]
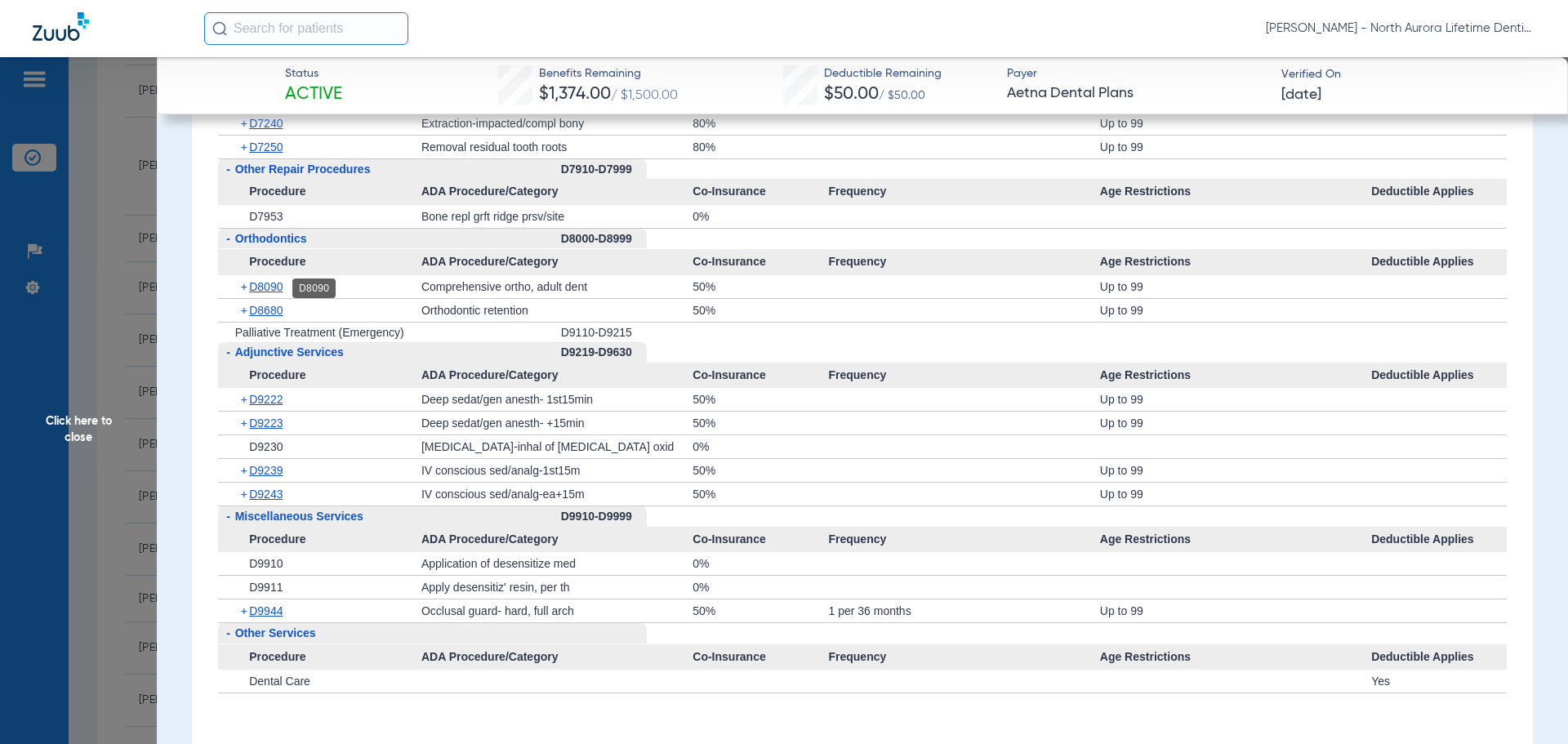
click at [273, 293] on span "D8090" at bounding box center [266, 286] width 33 height 13
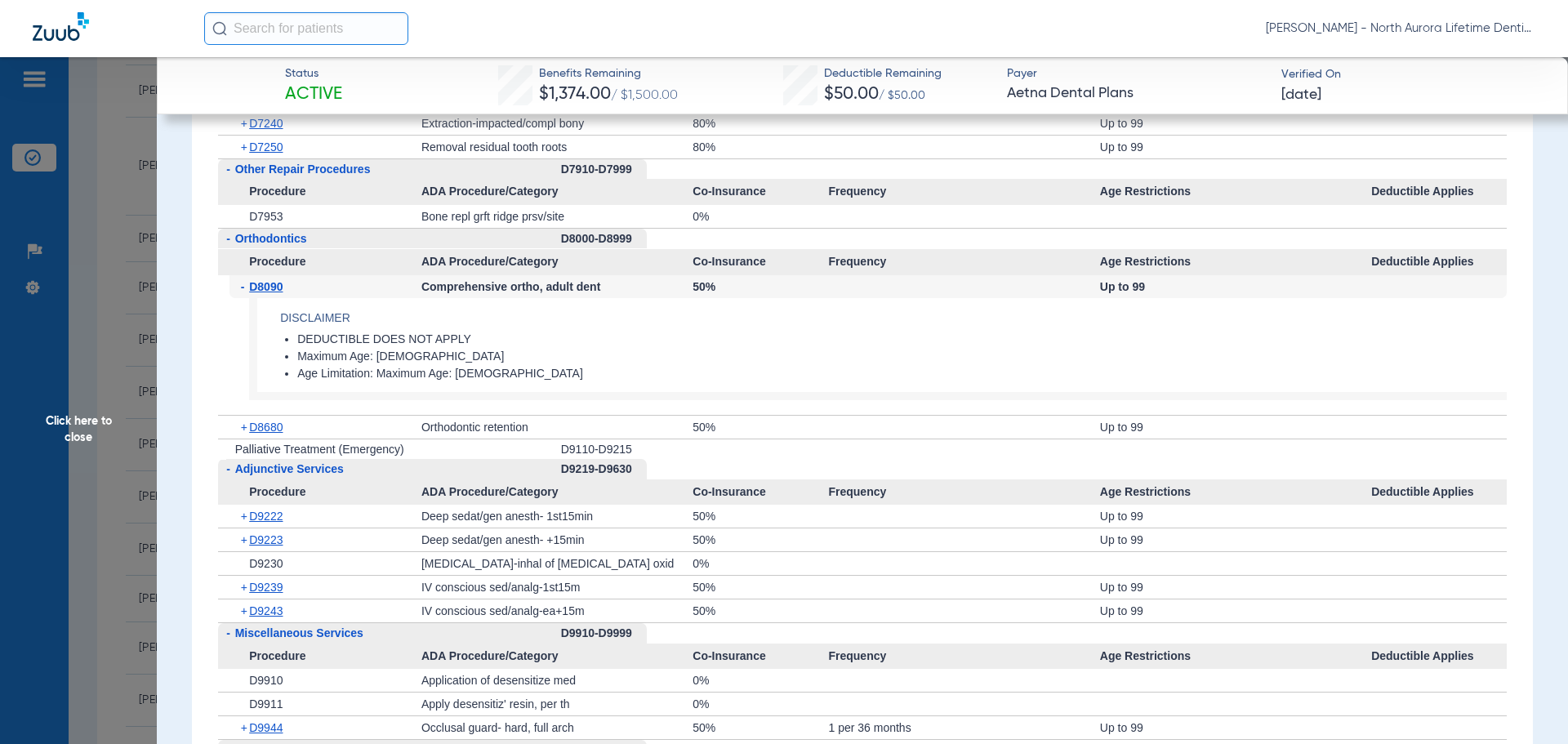
click at [84, 435] on span "Click here to close" at bounding box center [78, 429] width 157 height 744
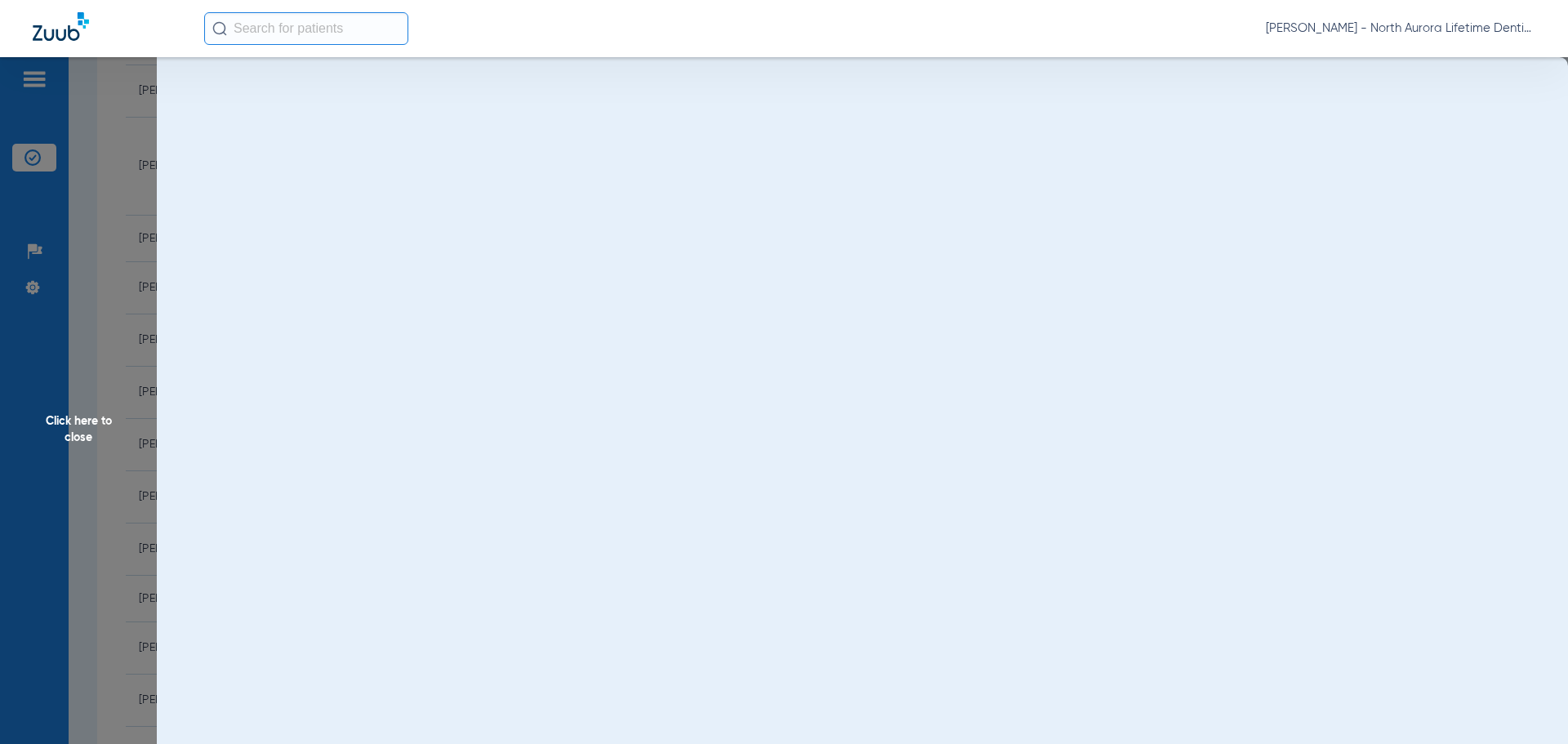
scroll to position [0, 0]
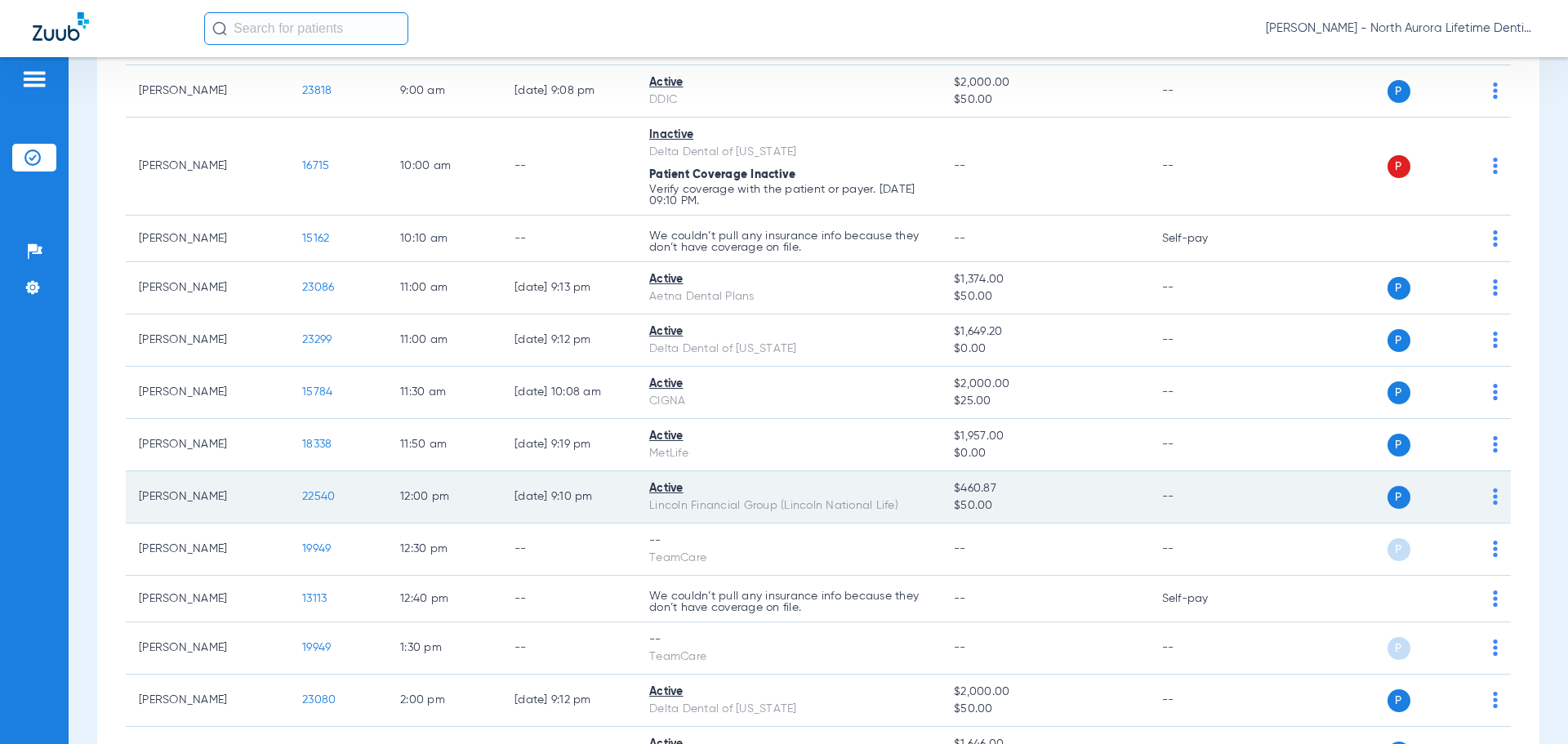
click at [319, 498] on span "22540" at bounding box center [318, 497] width 33 height 11
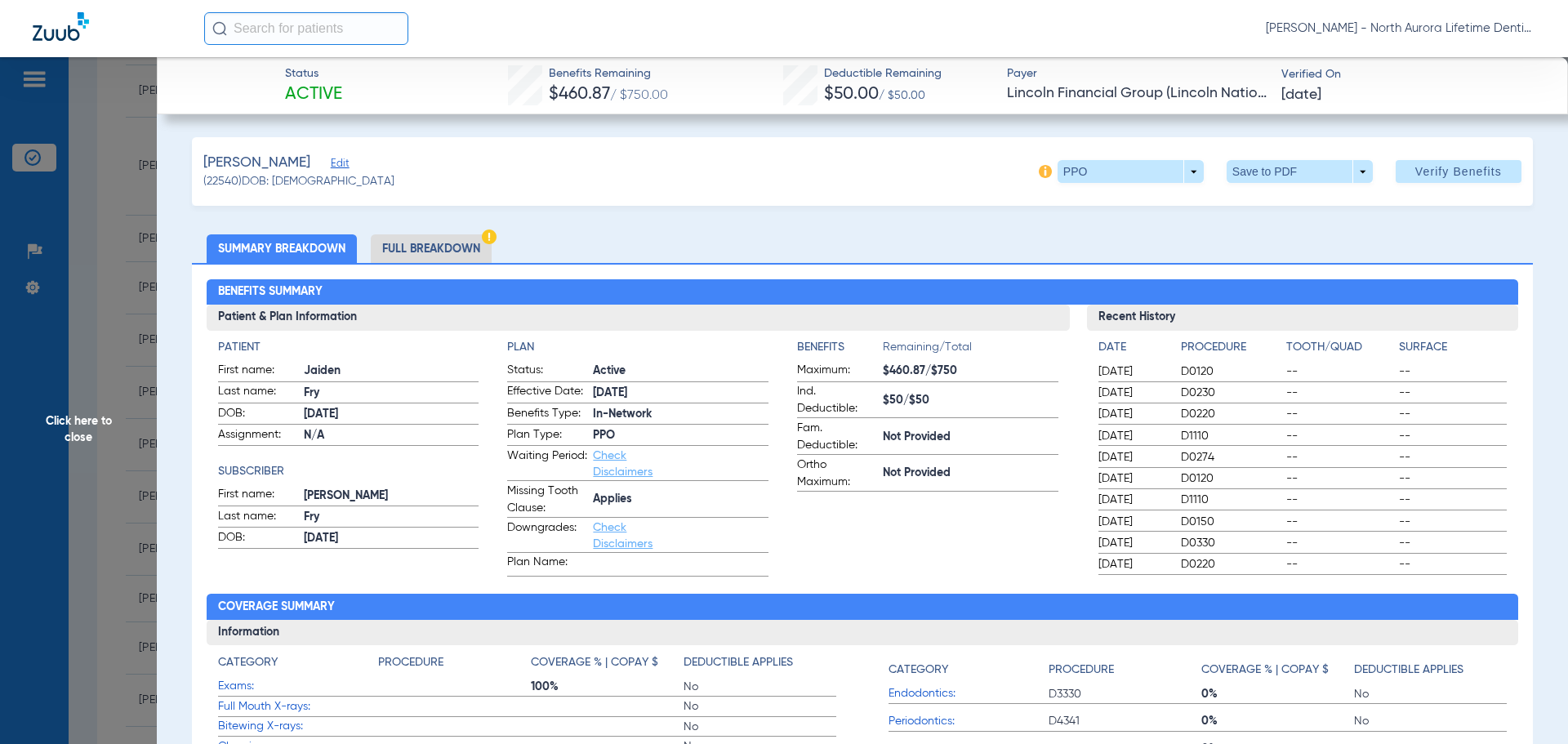
click at [429, 254] on li "Full Breakdown" at bounding box center [430, 248] width 121 height 28
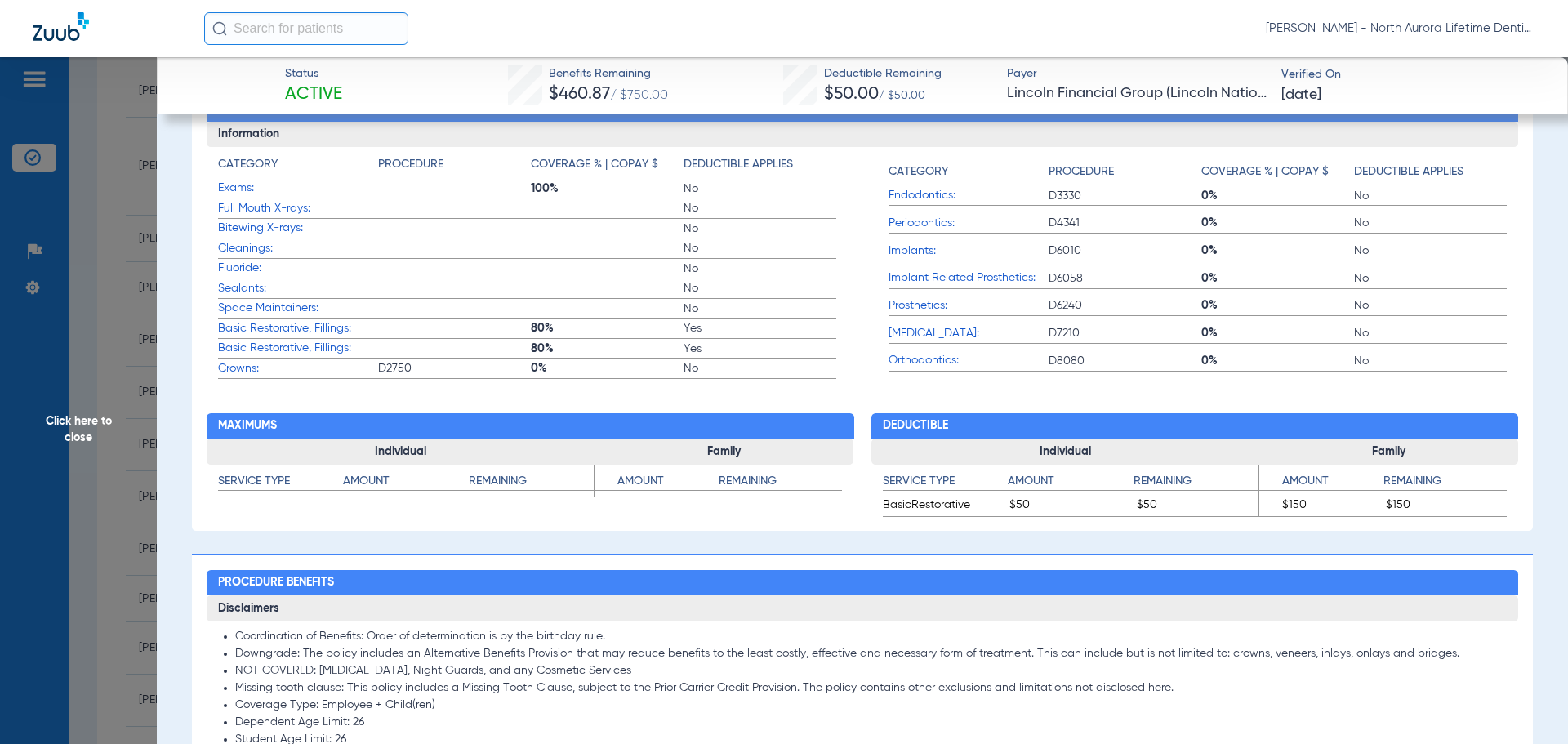
scroll to position [817, 0]
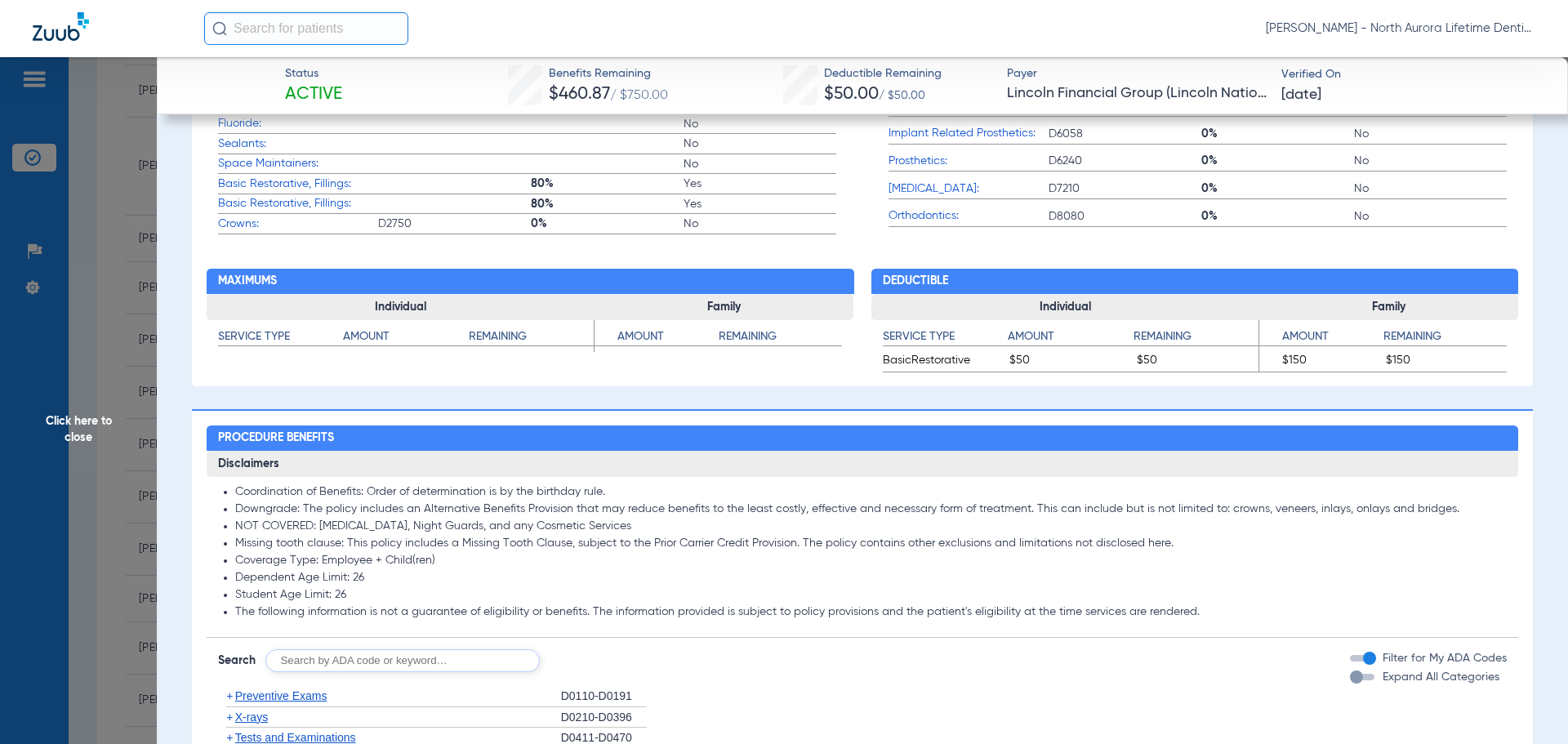
click at [1350, 671] on div "button" at bounding box center [1356, 677] width 13 height 13
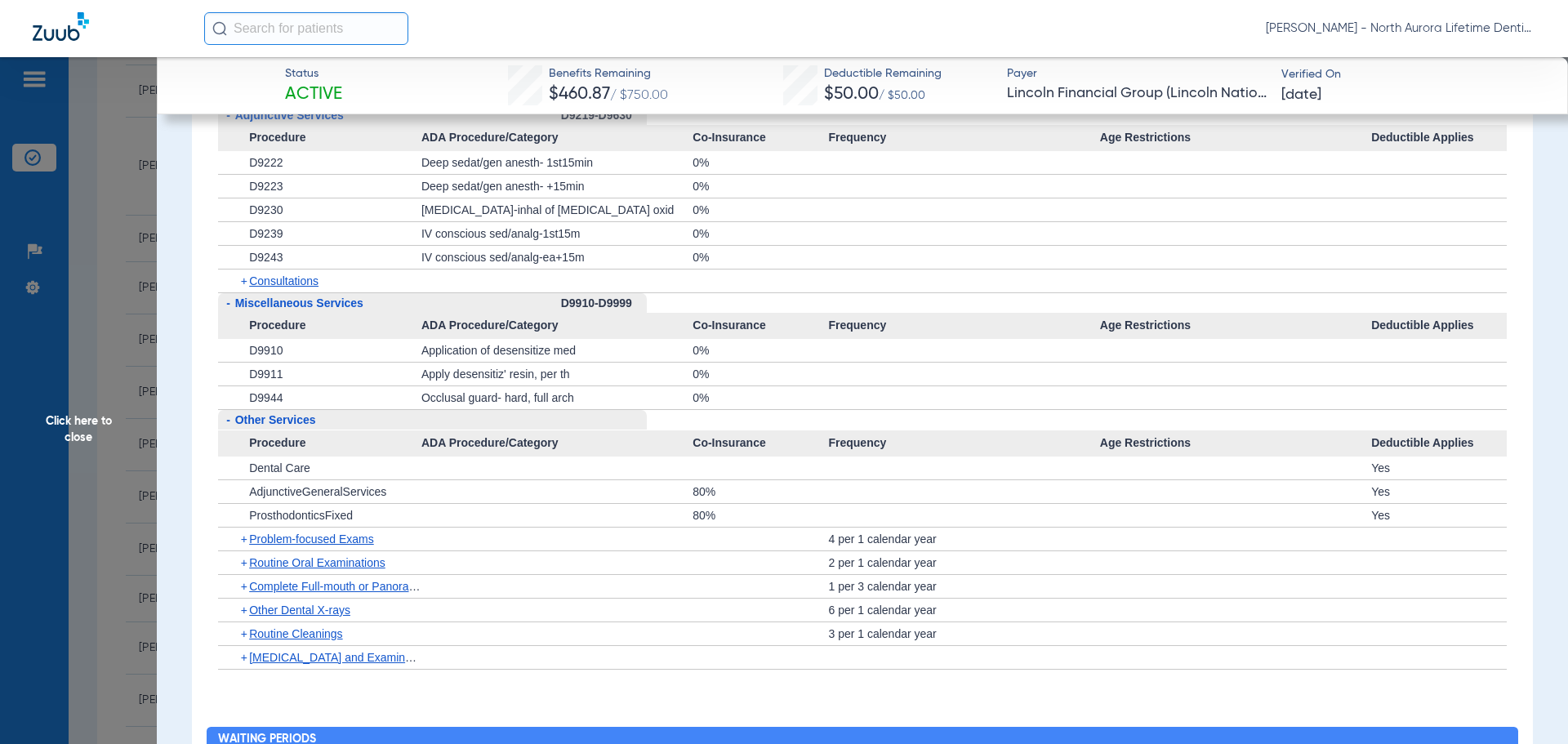
scroll to position [4658, 0]
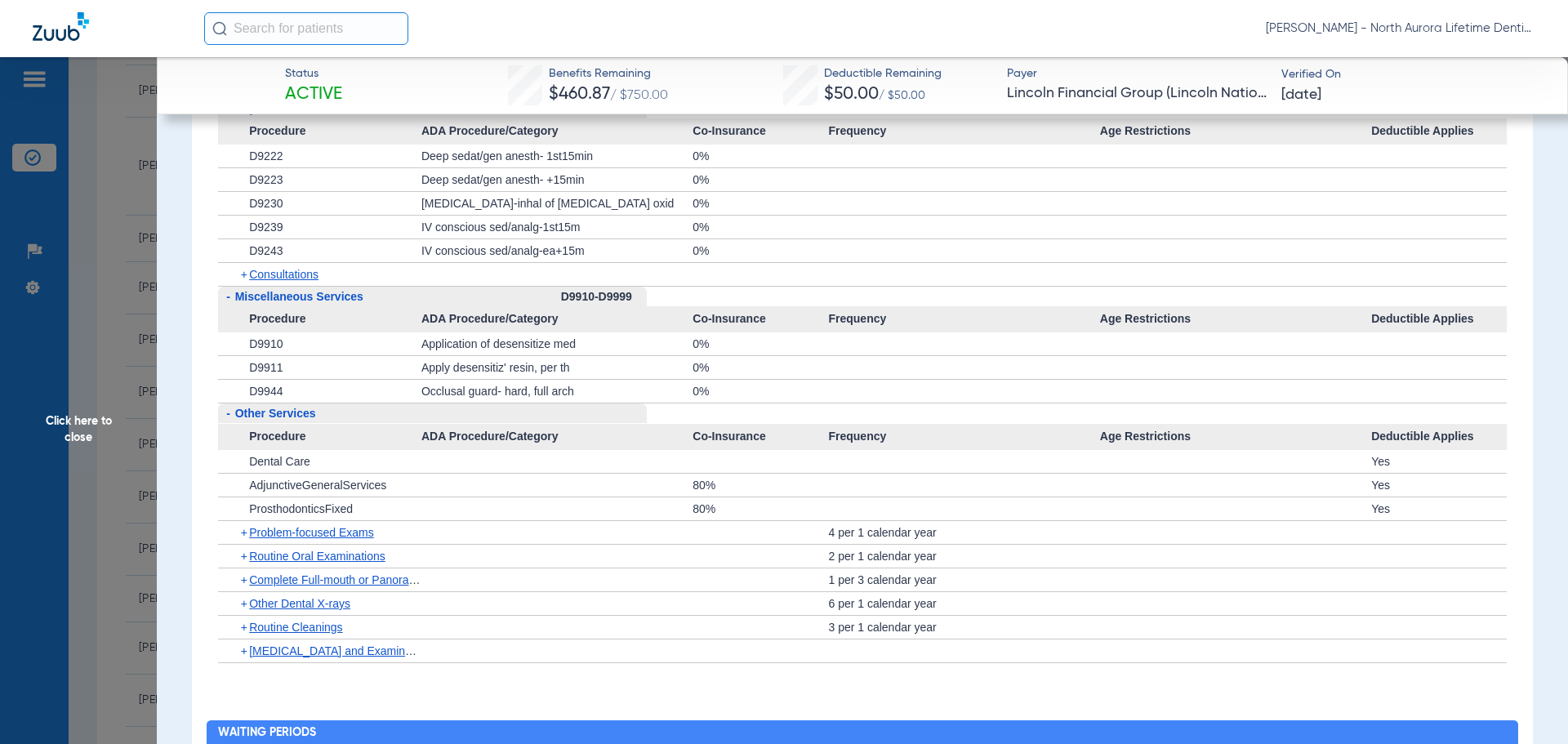
click at [94, 424] on span "Click here to close" at bounding box center [78, 429] width 157 height 744
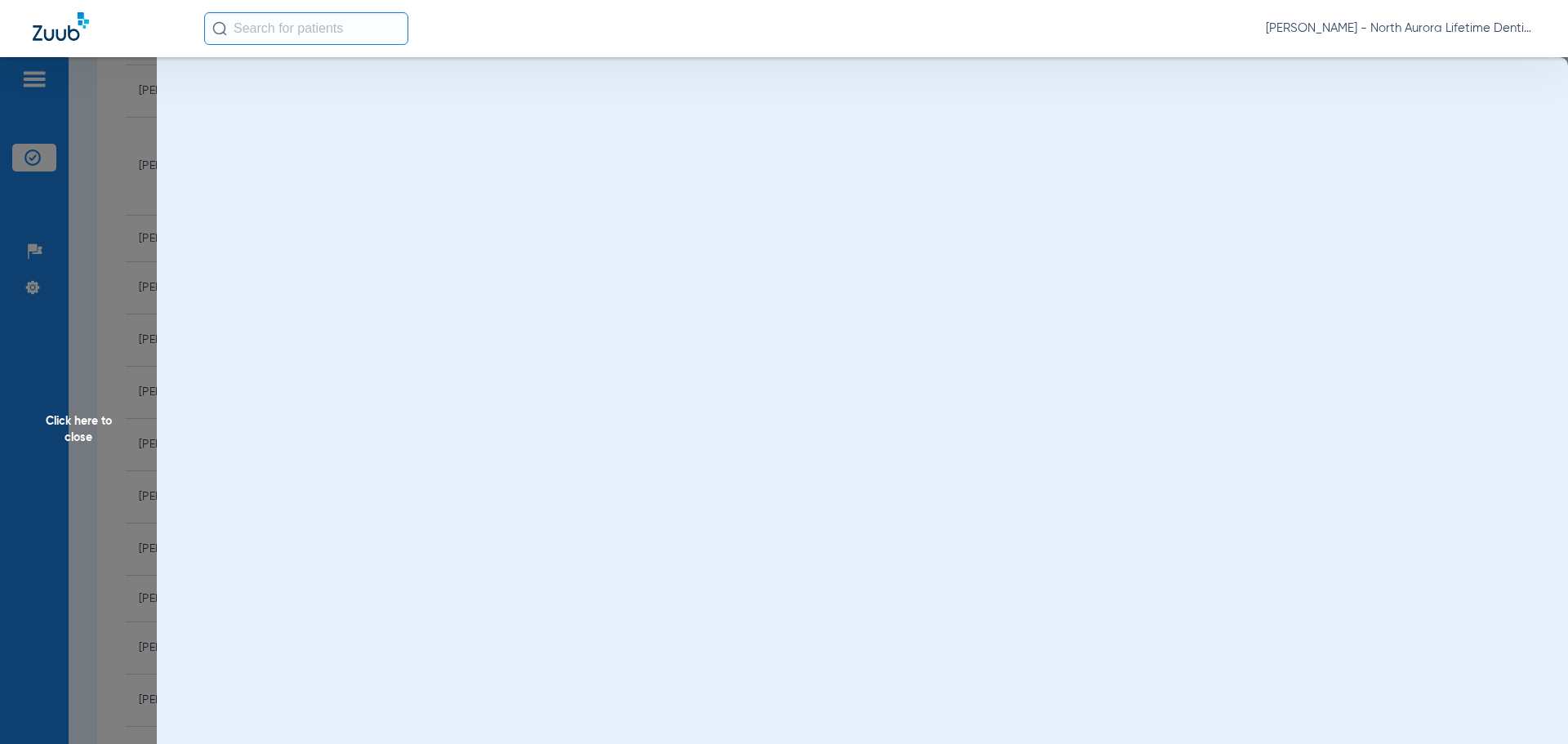
scroll to position [0, 0]
